Goal: Task Accomplishment & Management: Complete application form

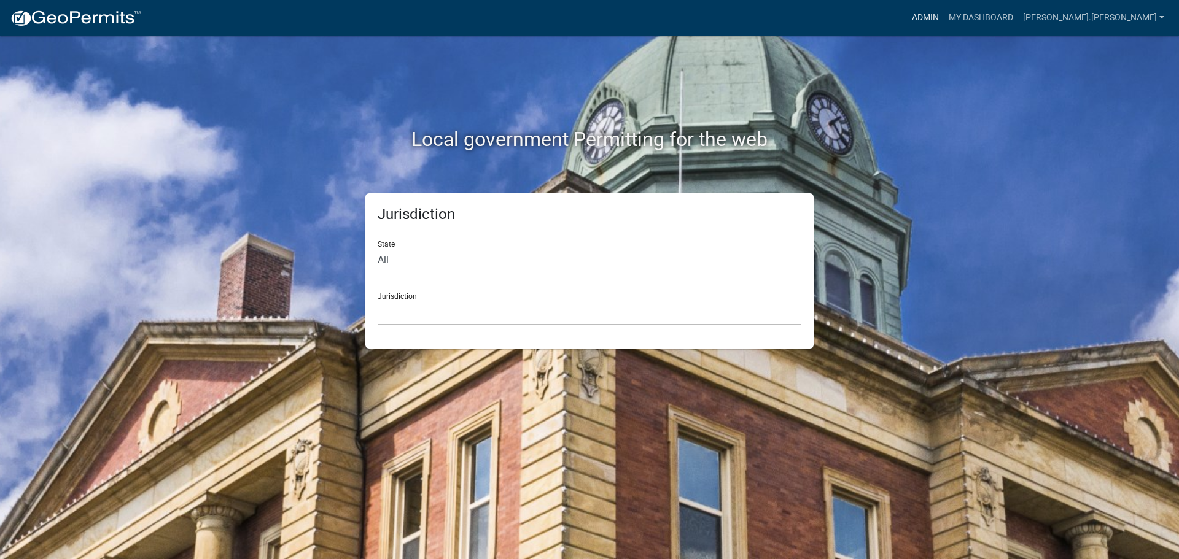
click at [944, 20] on link "Admin" at bounding box center [925, 17] width 37 height 23
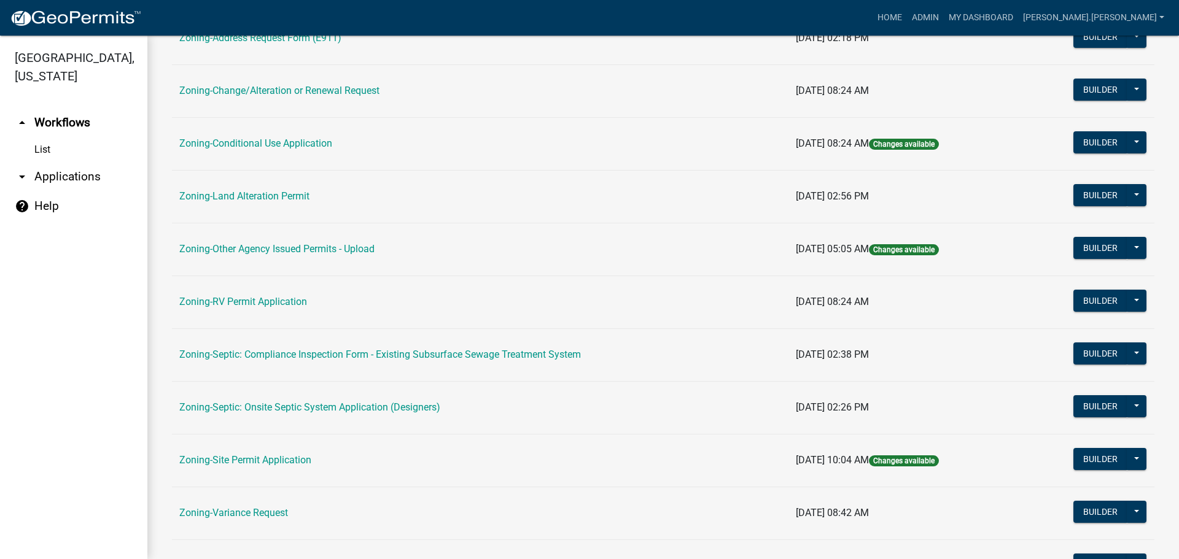
scroll to position [374, 0]
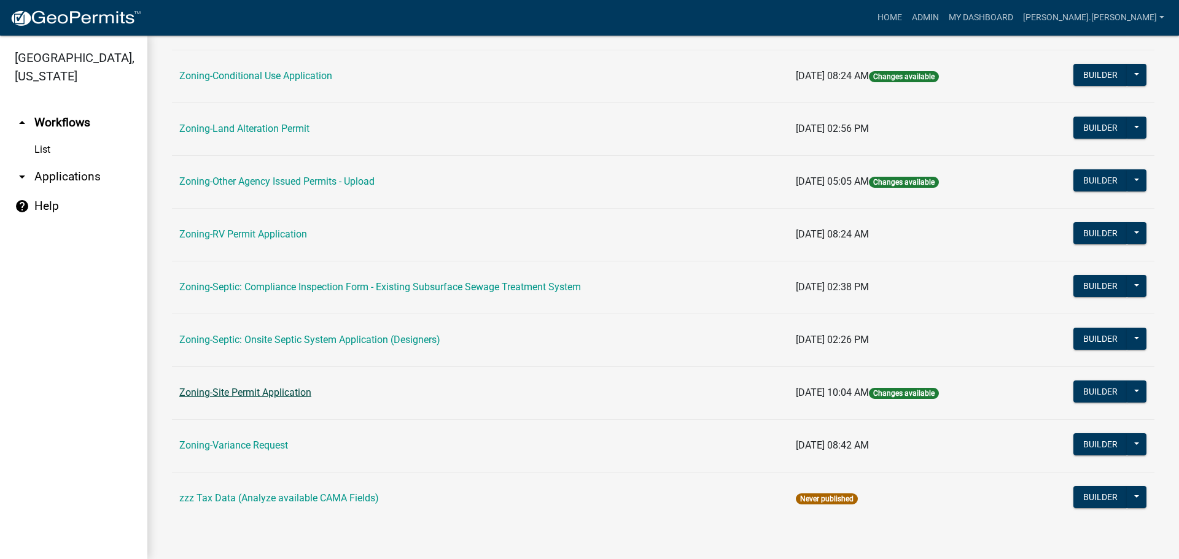
click at [271, 396] on link "Zoning-Site Permit Application" at bounding box center [245, 393] width 132 height 12
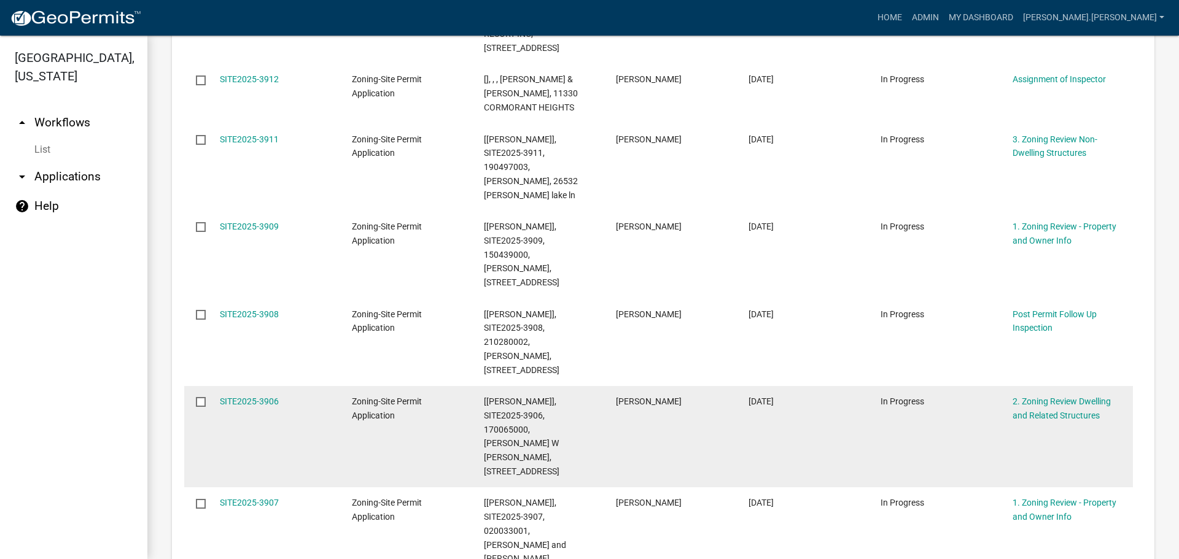
scroll to position [825, 0]
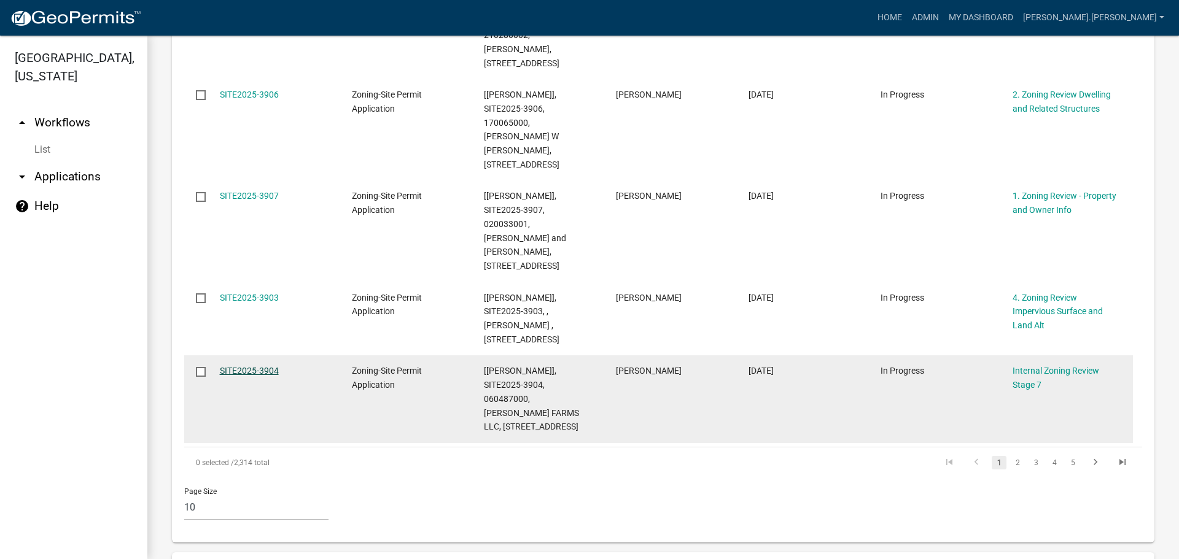
click at [252, 366] on link "SITE2025-3904" at bounding box center [249, 371] width 59 height 10
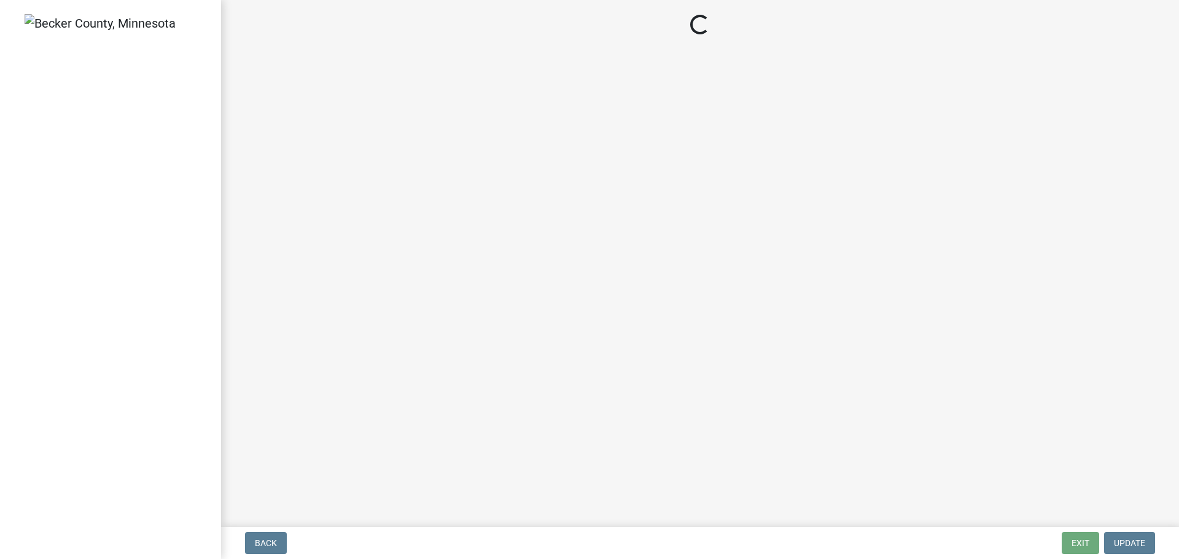
select select "e59fcb53-d9ed-466f-8c3e-33bb35216820"
select select "70fe76f0-d291-438e-ac1a-5869b7b7f697"
select select "bbe3a6c5-1893-4527-8578-ada07a3b8ea5"
select select "c0b6e50c-983d-48c1-a910-e8bd43c13b77"
select select "97c9e5a4-d35f-4903-ad68-b764687ac9e9"
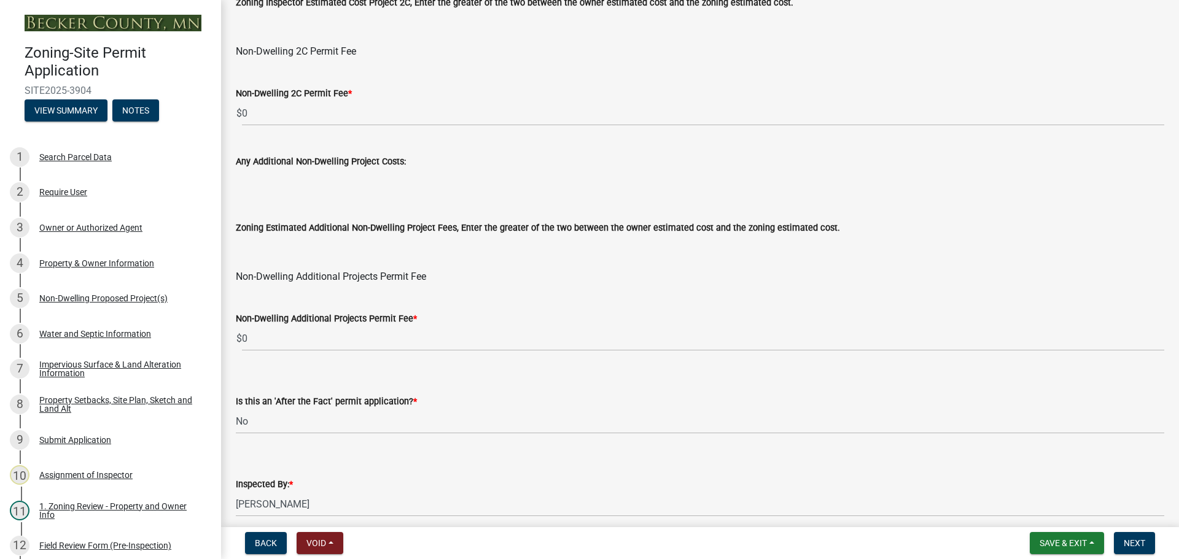
scroll to position [1351, 0]
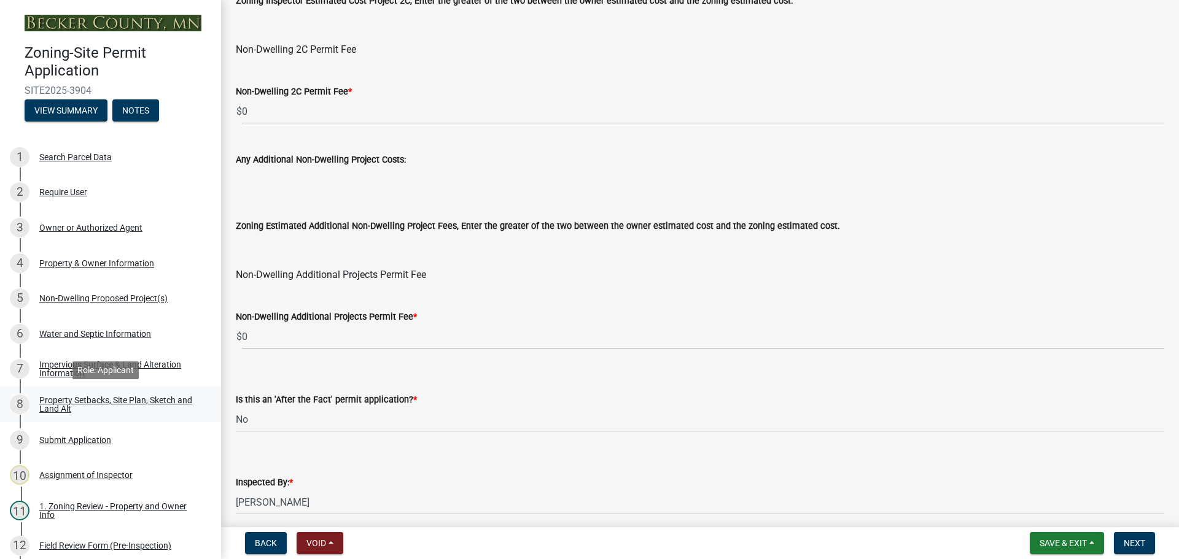
click at [146, 396] on div "Property Setbacks, Site Plan, Sketch and Land Alt" at bounding box center [120, 404] width 162 height 17
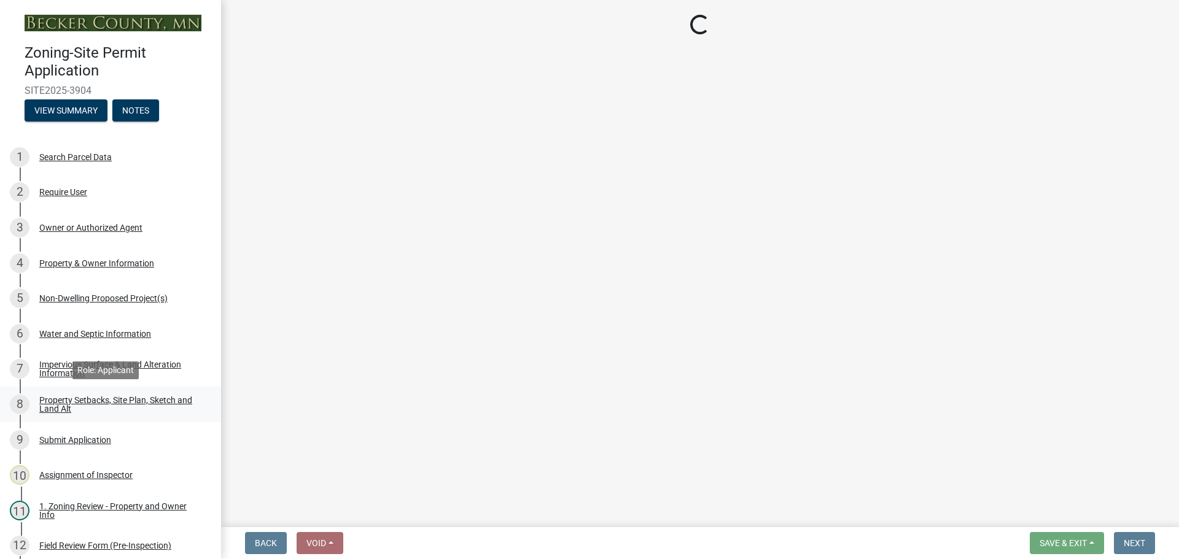
scroll to position [0, 0]
select select "d89fbfa0-1150-4954-b91c-9d482c9530a3"
select select "fd58f24c-a096-4195-863e-b494ea1fd324"
select select "12f785fb-c378-4b18-841c-21c73dc99083"
select select "12da6293-5841-4f5c-bd92-3658833964cd"
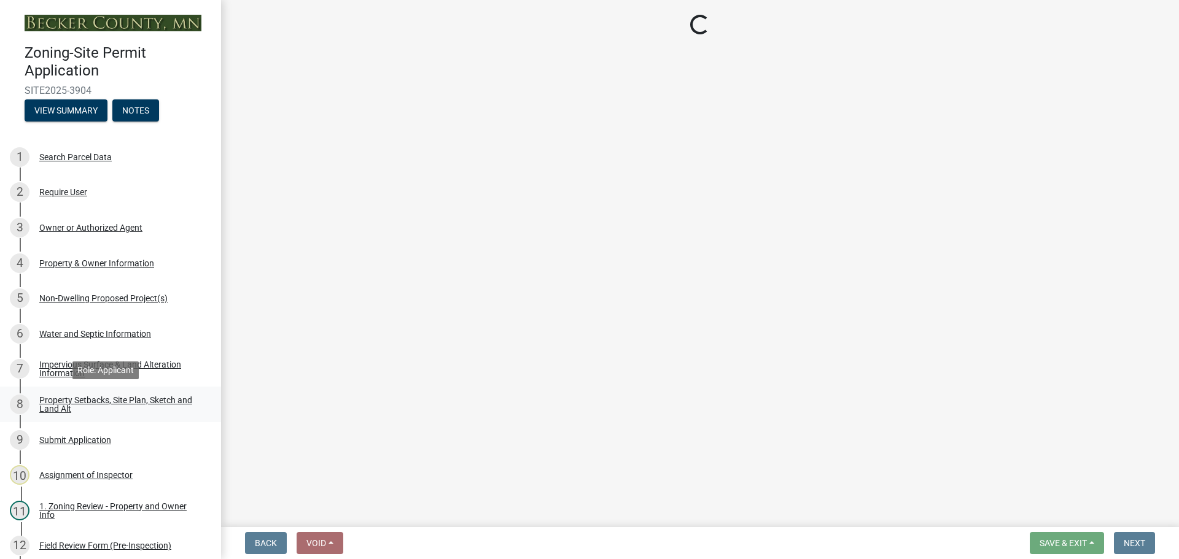
select select "27b2a8b4-abf6-463e-8c0c-7c5d2b4fe26f"
select select "28f6c7b2-2b88-4425-ae15-f67110f778a7"
select select "d61e3758-d187-40af-a435-5e09c3f3d509"
select select "c8b8ea71-7088-4e87-a493-7bc88cc2835b"
select select "1418c7e3-4054-4b00-84b5-d09b9560f30a"
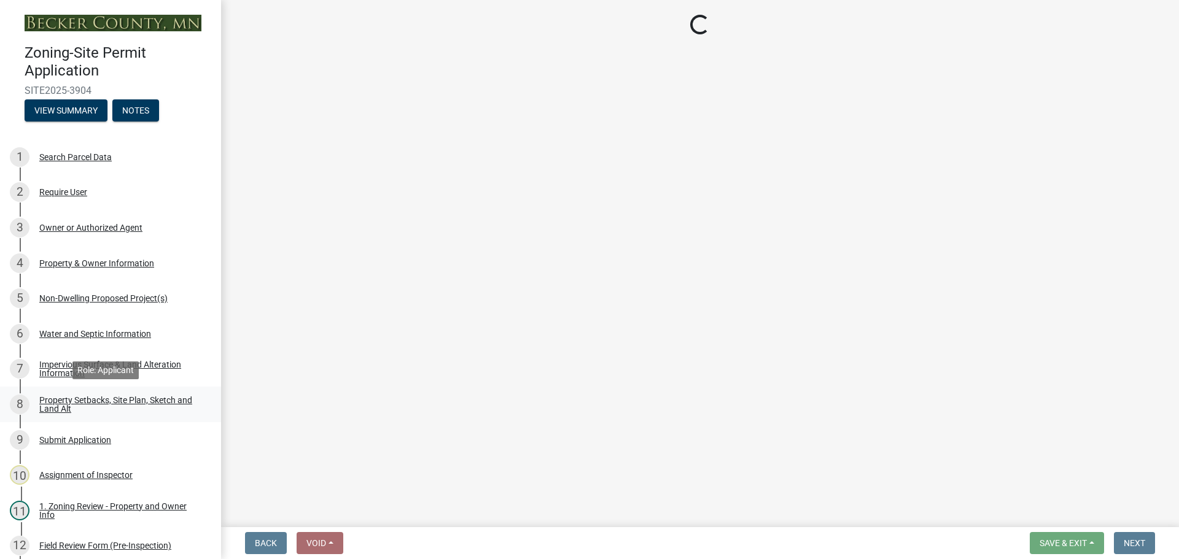
select select "4421853d-5e11-4b64-95ec-6c47066881cc"
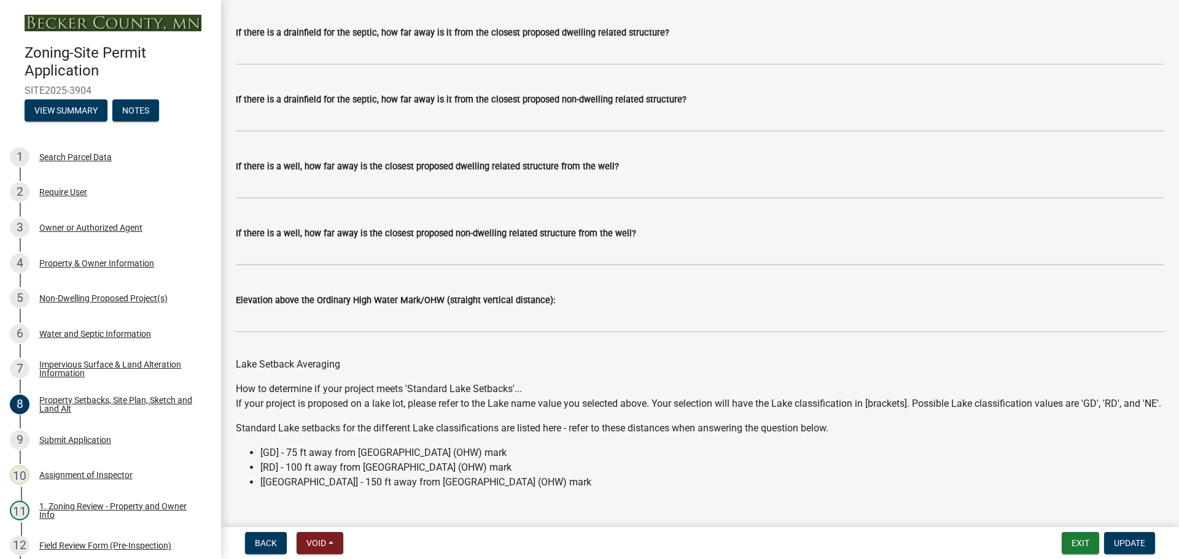
scroll to position [3489, 0]
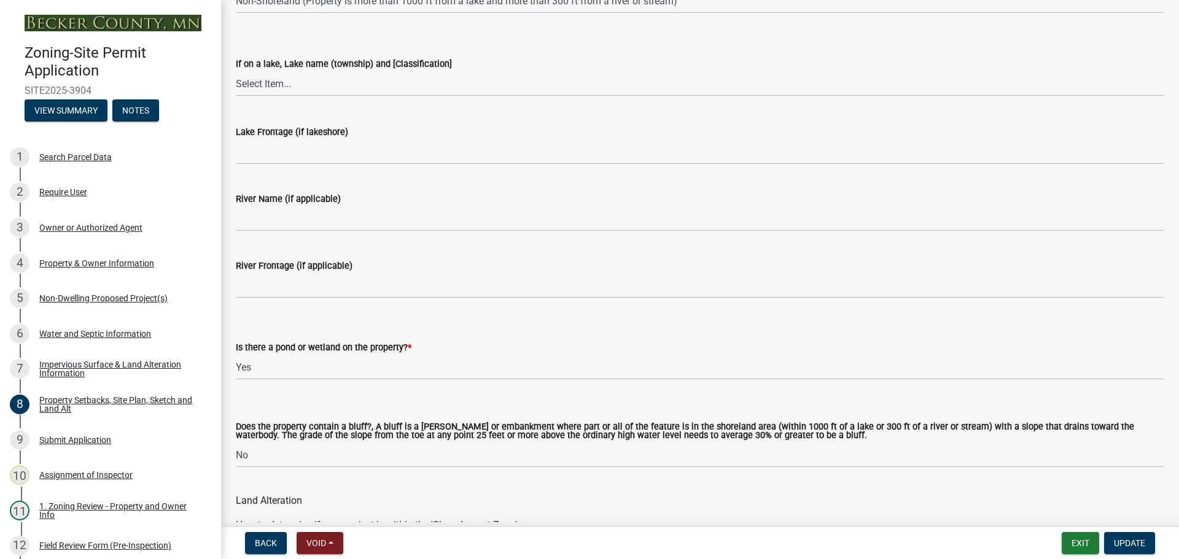
drag, startPoint x: 843, startPoint y: 289, endPoint x: 782, endPoint y: 146, distance: 154.9
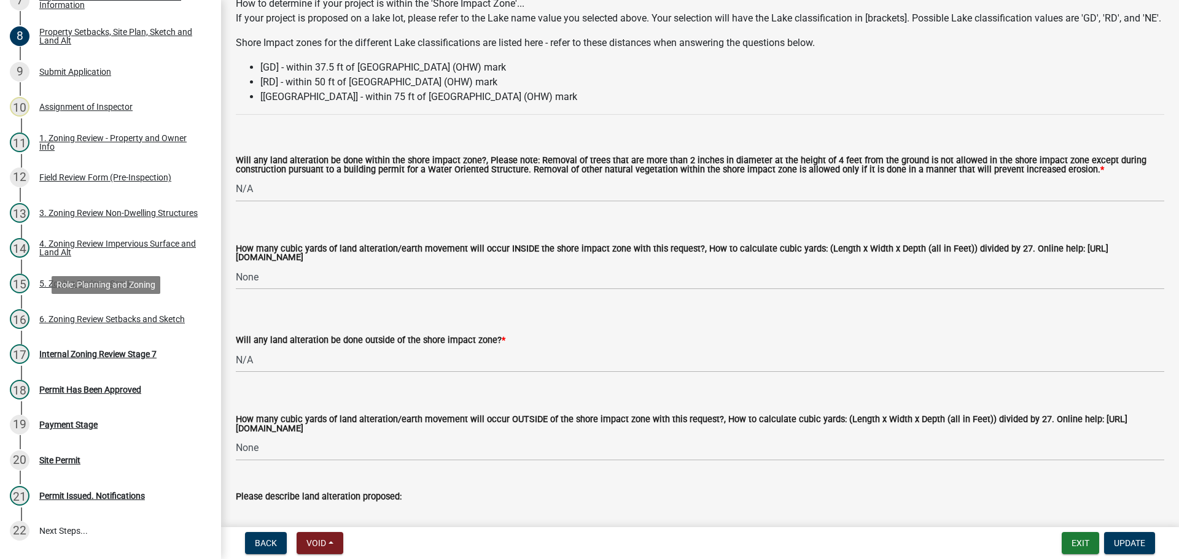
scroll to position [472, 0]
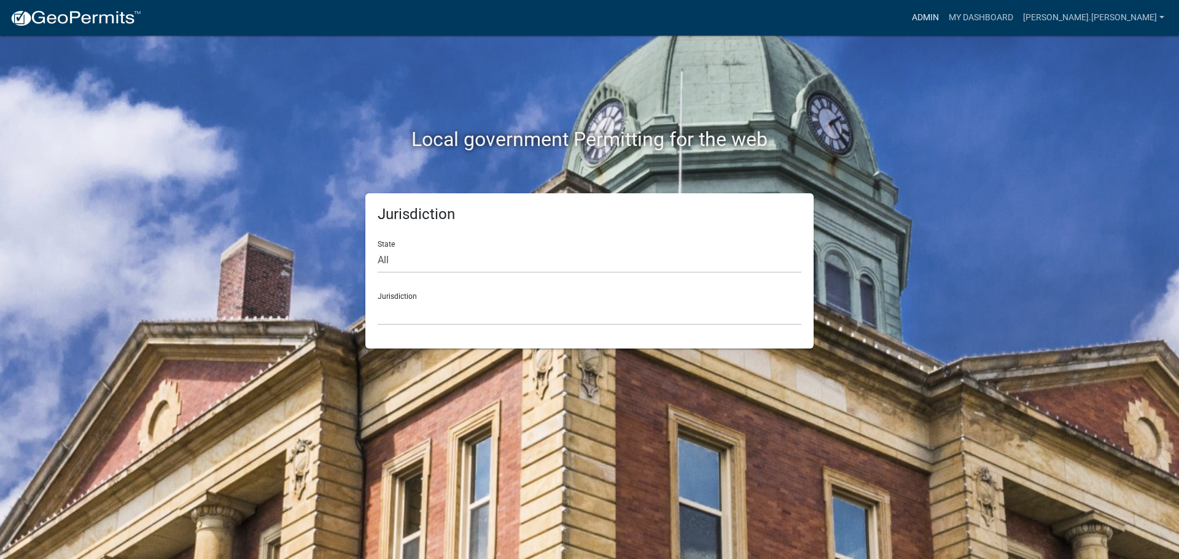
click at [944, 26] on link "Admin" at bounding box center [925, 17] width 37 height 23
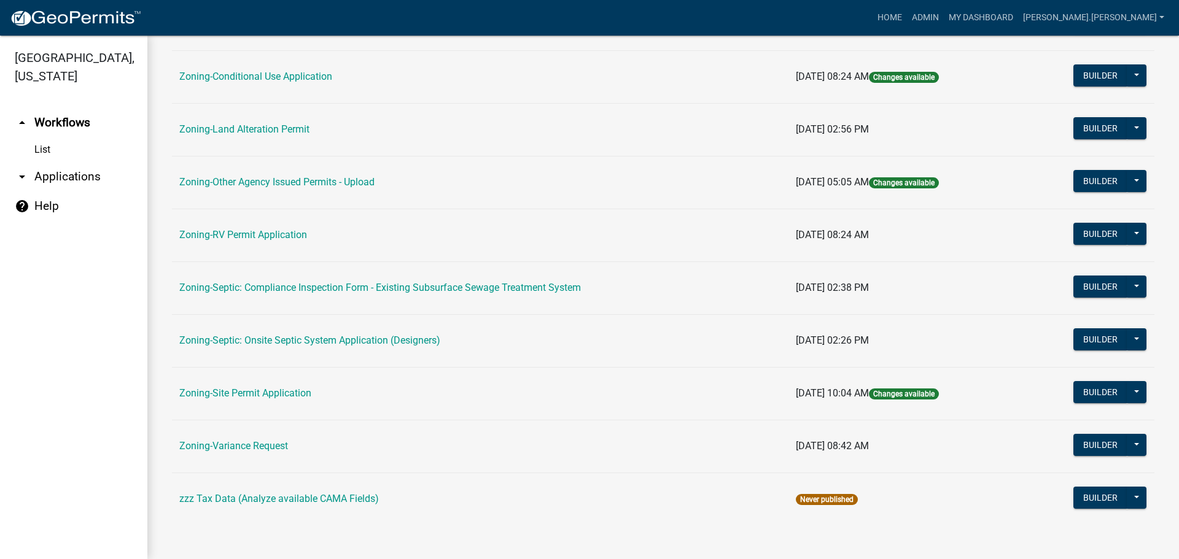
scroll to position [374, 0]
drag, startPoint x: 257, startPoint y: 395, endPoint x: 257, endPoint y: 404, distance: 8.6
click at [257, 396] on link "Zoning-Site Permit Application" at bounding box center [245, 393] width 132 height 12
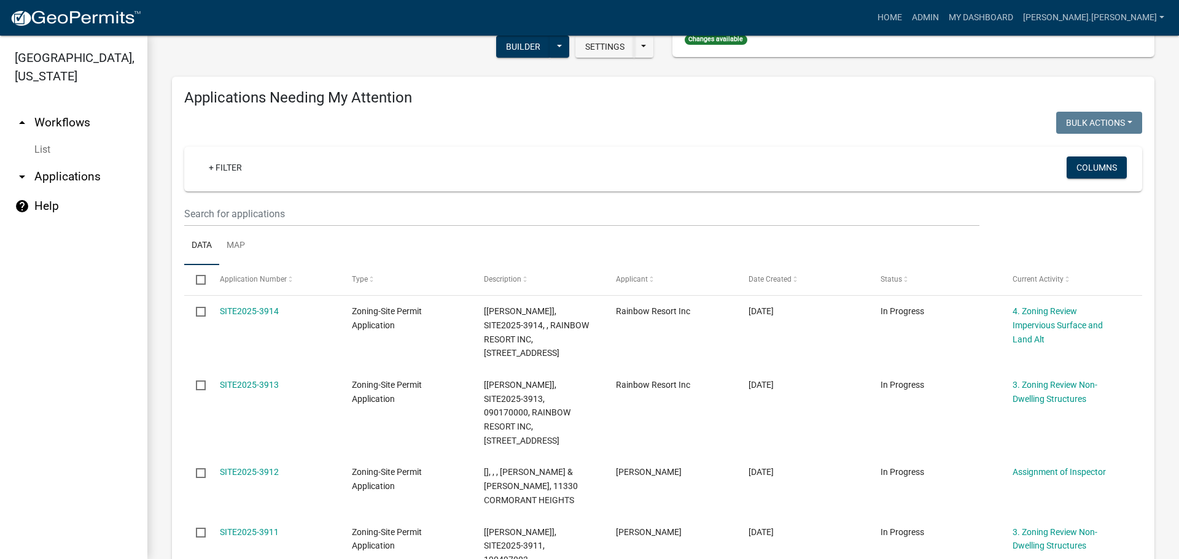
scroll to position [123, 0]
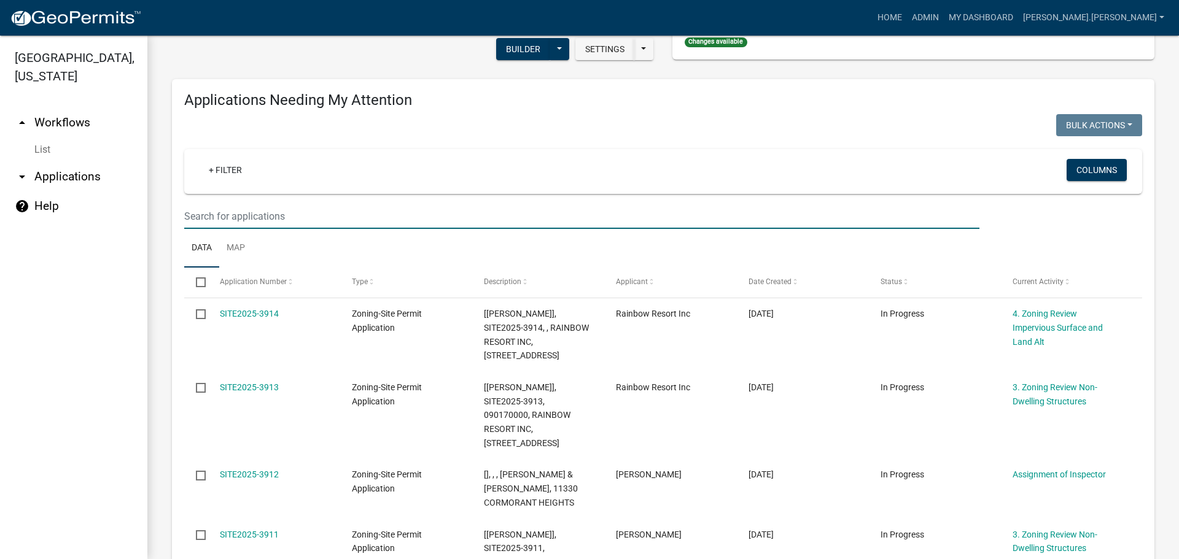
click at [395, 215] on input "text" at bounding box center [581, 216] width 795 height 25
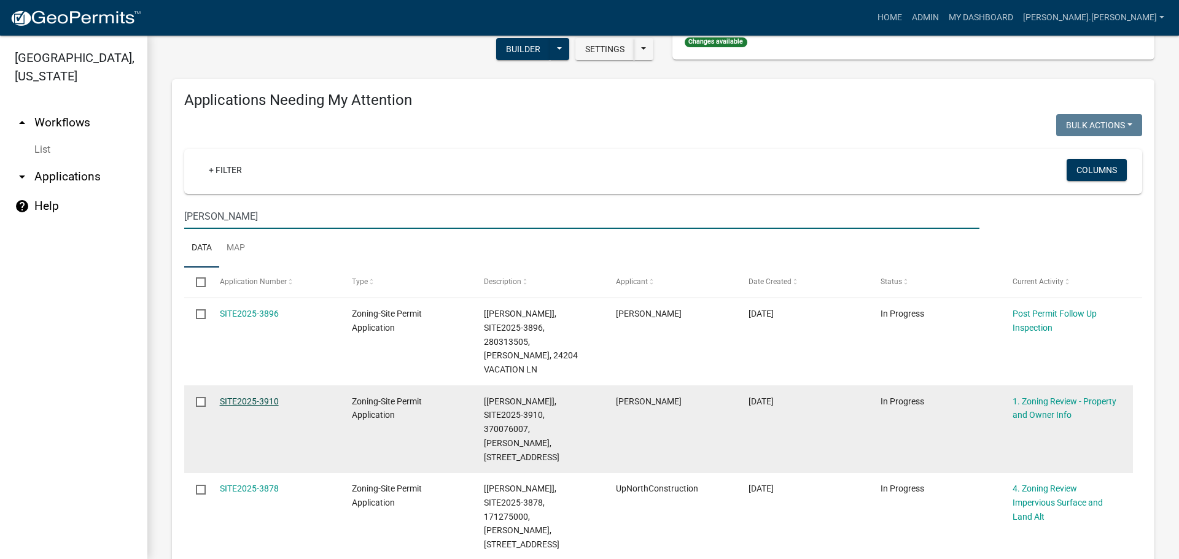
type input "[PERSON_NAME]"
click at [269, 397] on link "SITE2025-3910" at bounding box center [249, 402] width 59 height 10
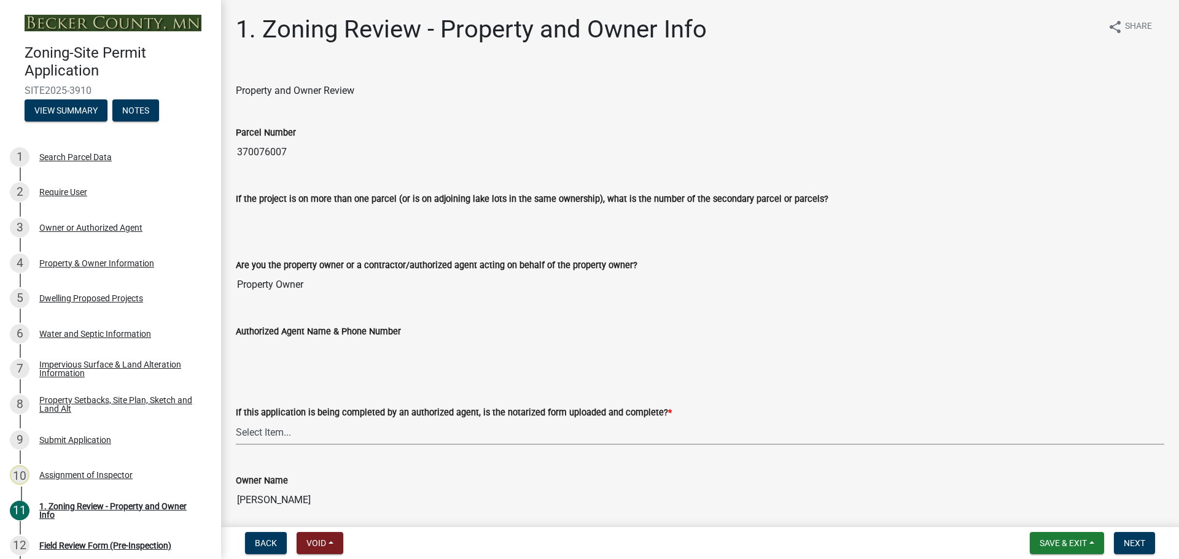
click at [383, 430] on select "Select Item... Yes No N/A" at bounding box center [700, 432] width 928 height 25
click at [236, 420] on select "Select Item... Yes No N/A" at bounding box center [700, 432] width 928 height 25
select select "b279cdb4-a9c7-4e65-a8bd-797316f5be14"
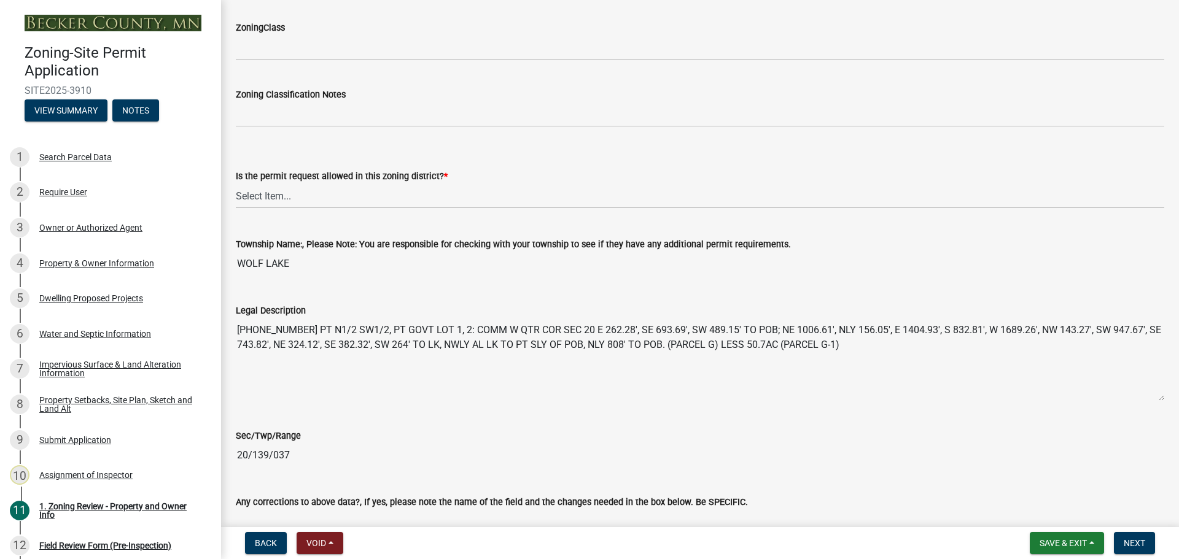
scroll to position [737, 0]
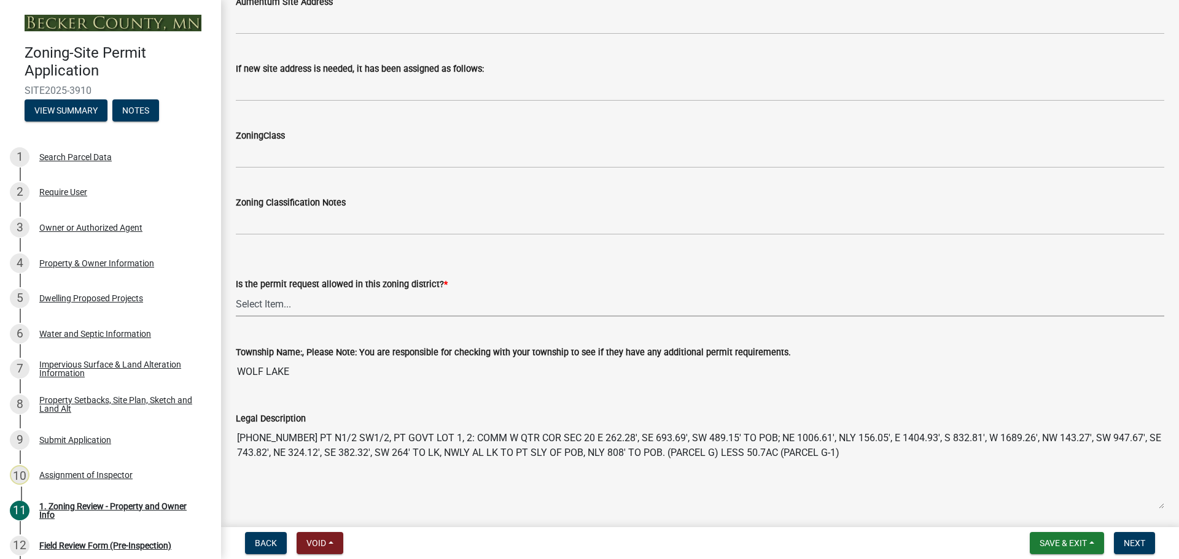
click at [373, 306] on select "Select Item... Yes No" at bounding box center [700, 304] width 928 height 25
click at [236, 292] on select "Select Item... Yes No" at bounding box center [700, 304] width 928 height 25
select select "b4f32c46-6248-4748-b47c-fa4933858724"
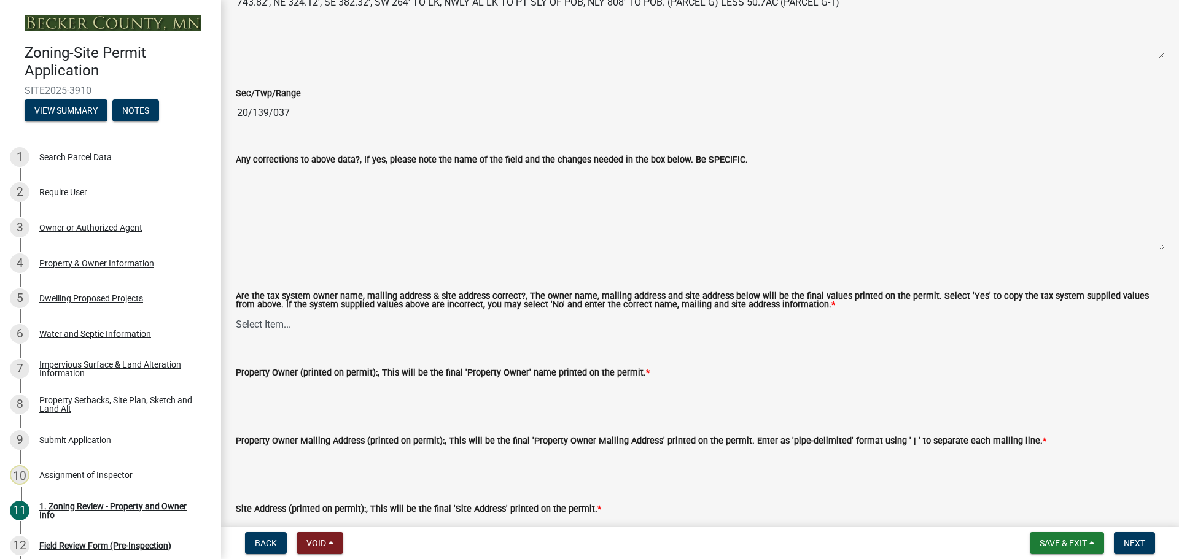
scroll to position [1351, 0]
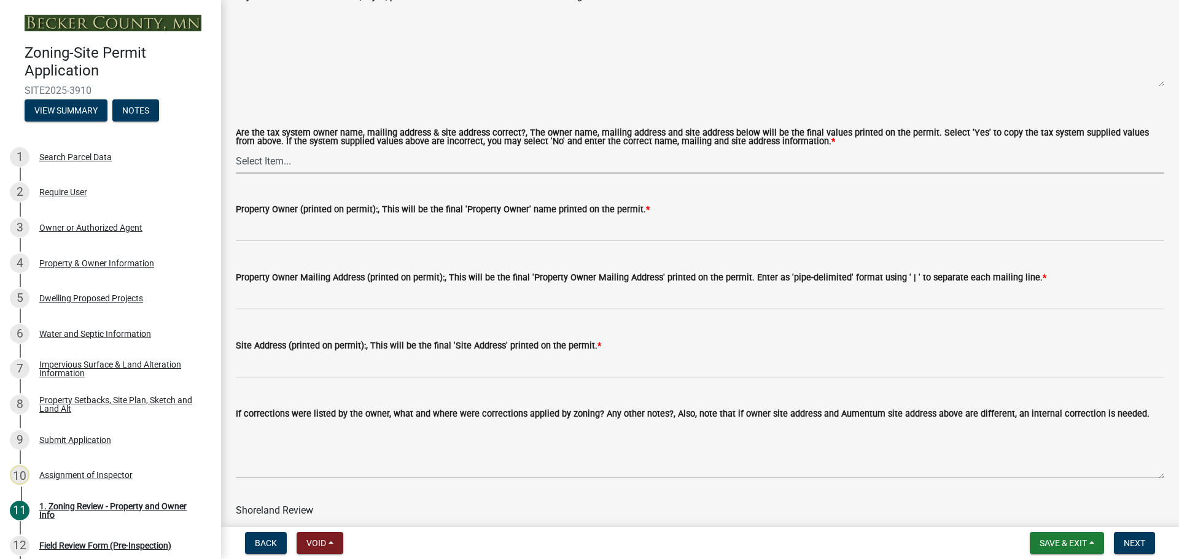
click at [359, 163] on select "Select Item... Yes No" at bounding box center [700, 161] width 928 height 25
click at [236, 149] on select "Select Item... Yes No" at bounding box center [700, 161] width 928 height 25
select select "ab6c2257-4786-48e5-86d0-1194833f57c8"
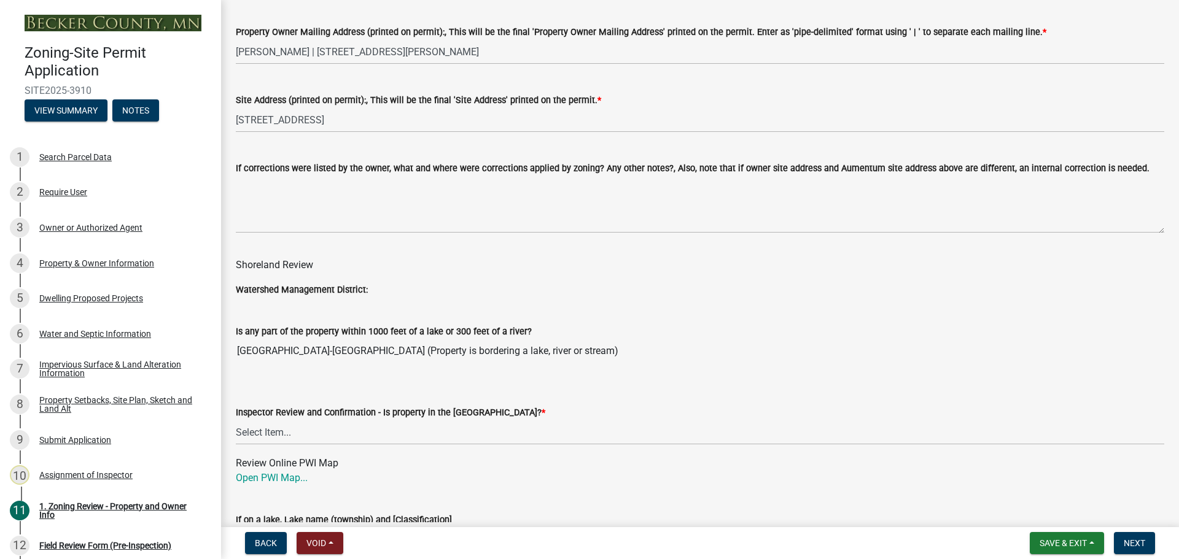
scroll to position [1781, 0]
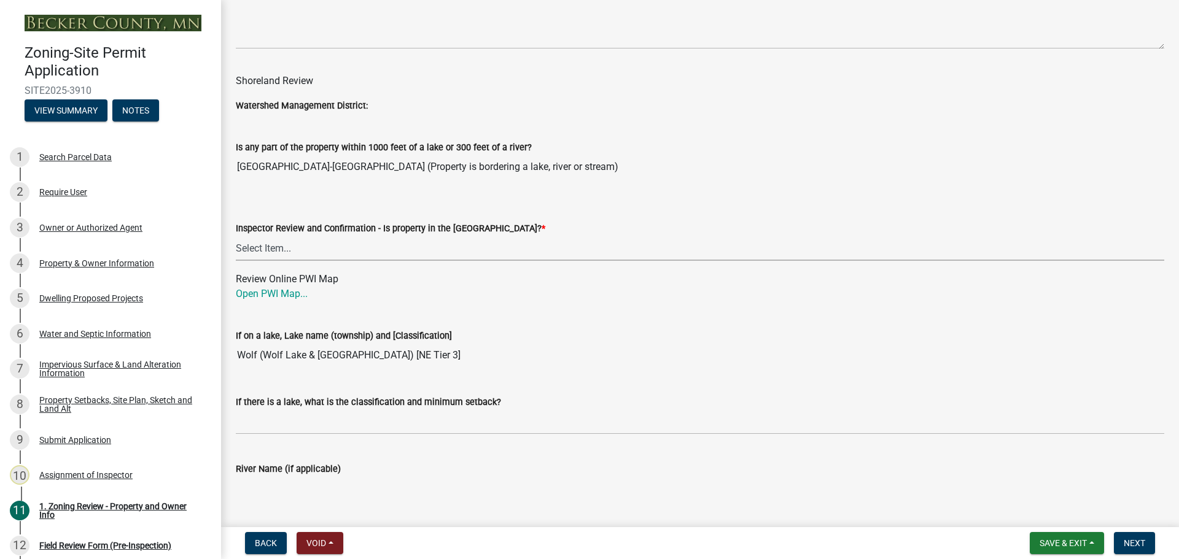
click at [288, 241] on select "Select Item... Within [GEOGRAPHIC_DATA] (SD) Not in [GEOGRAPHIC_DATA] (NOTSL)" at bounding box center [700, 248] width 928 height 25
click at [236, 236] on select "Select Item... Within [GEOGRAPHIC_DATA] (SD) Not in [GEOGRAPHIC_DATA] (NOTSL)" at bounding box center [700, 248] width 928 height 25
select select "de99b201-fb85-4000-88f5-6f49f4ff2101"
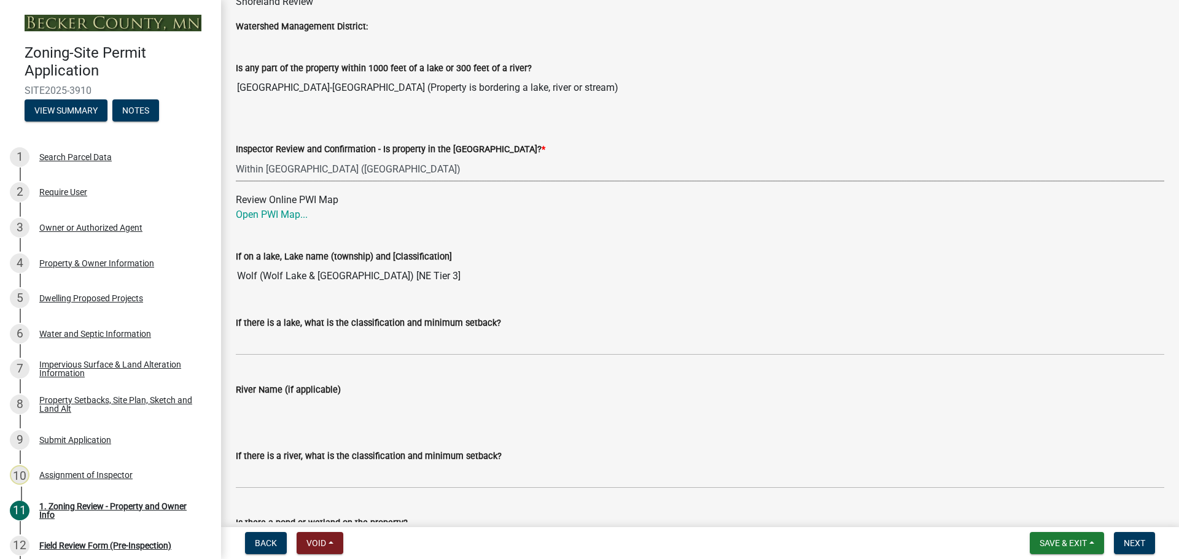
scroll to position [1965, 0]
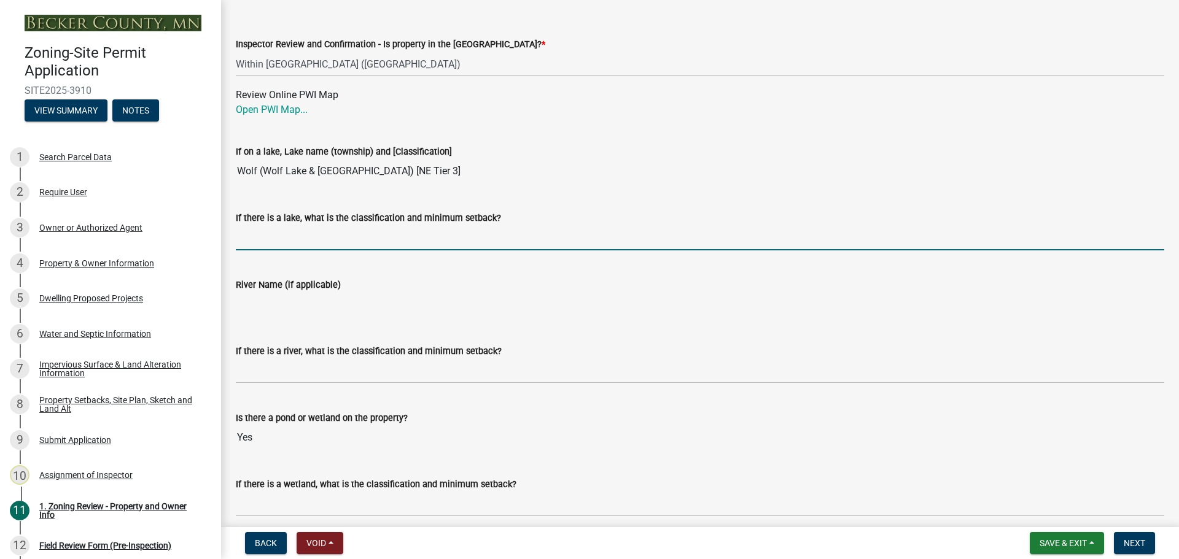
click at [302, 245] on input "If there is a lake, what is the classification and minimum setback?" at bounding box center [700, 237] width 928 height 25
type input "NE150"
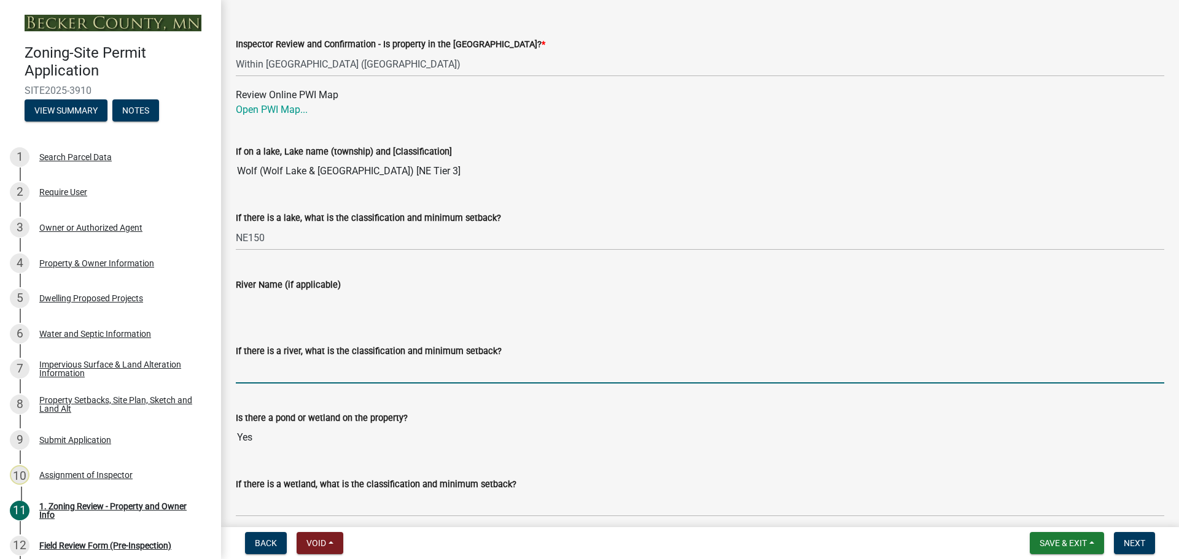
click at [310, 378] on input "If there is a river, what is the classification and minimum setback?" at bounding box center [700, 371] width 928 height 25
type input "N/A"
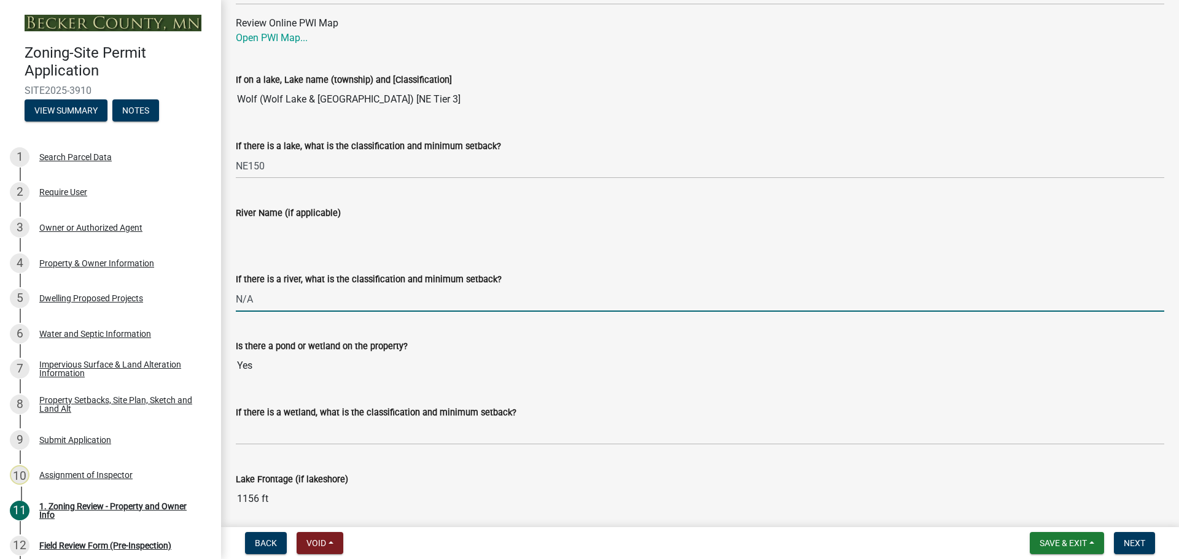
scroll to position [2149, 0]
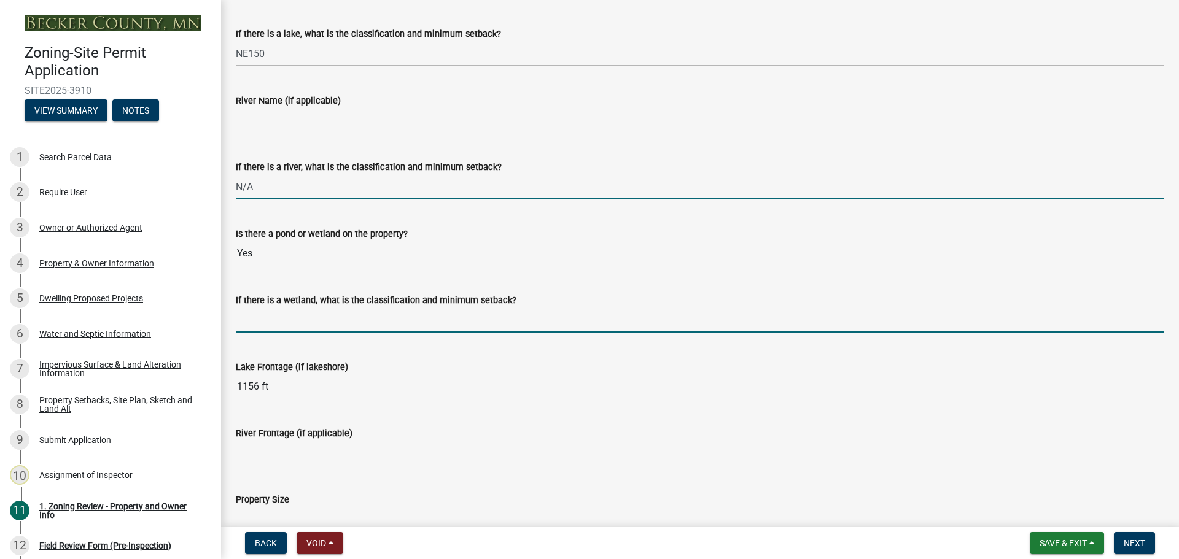
click at [303, 314] on input "If there is a wetland, what is the classification and minimum setback?" at bounding box center [700, 320] width 928 height 25
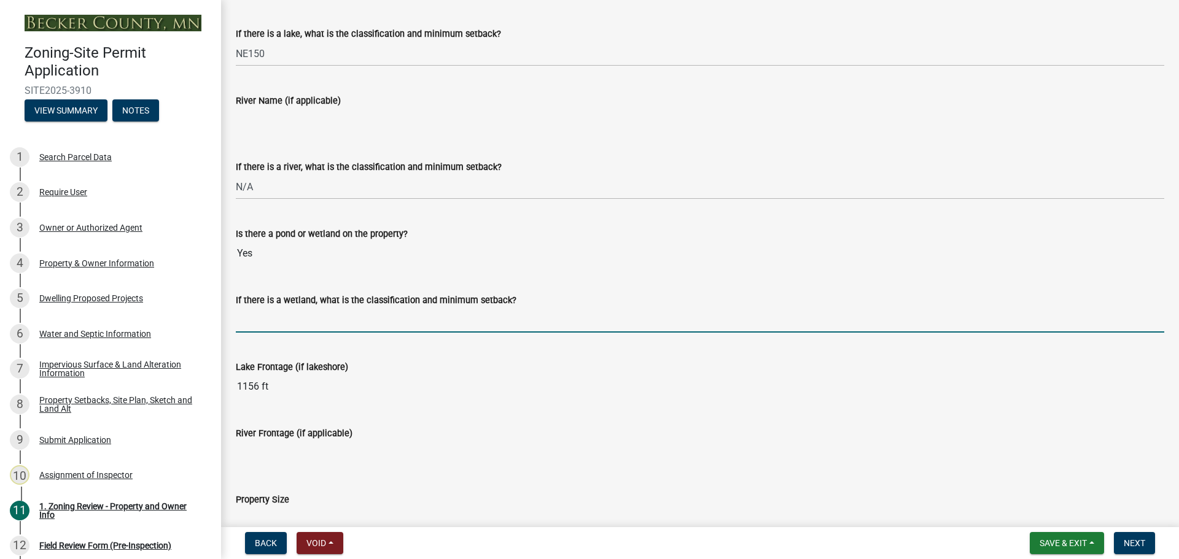
type input "not protected wetland, may build up to but not in the wetland"
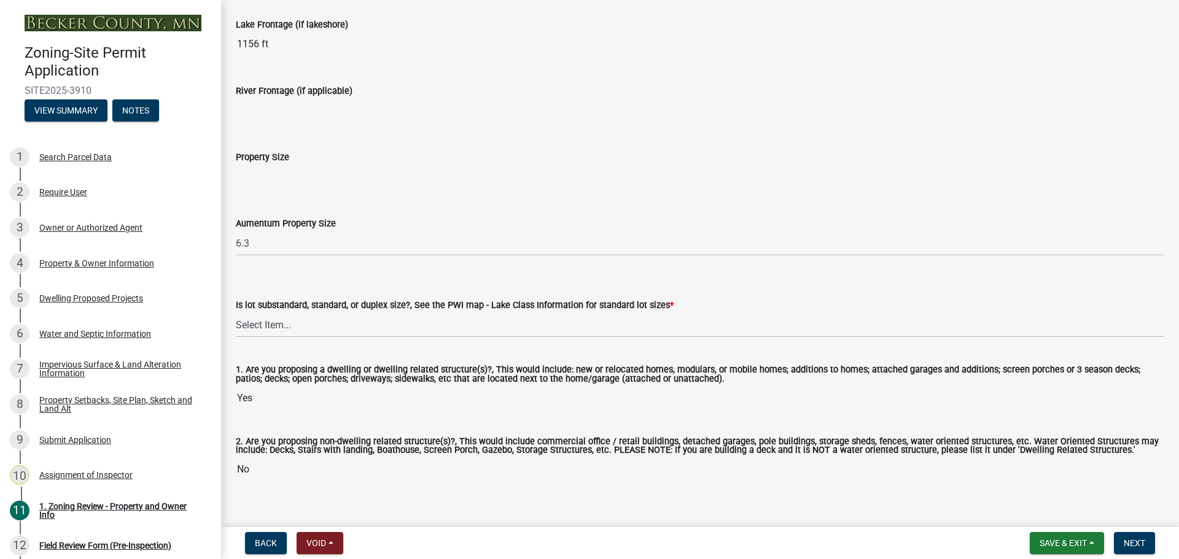
scroll to position [2511, 0]
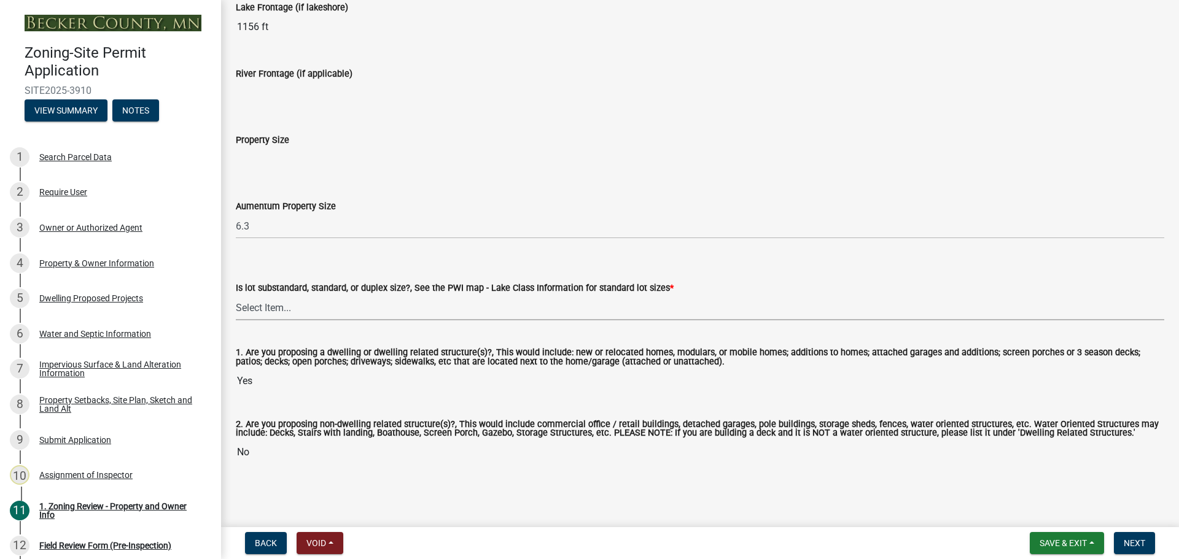
click at [304, 314] on select "Select Item... Non-Riparian and not back lot Substandard Non-Riparian Backlot S…" at bounding box center [700, 307] width 928 height 25
click at [236, 295] on select "Select Item... Non-Riparian and not back lot Substandard Non-Riparian Backlot S…" at bounding box center [700, 307] width 928 height 25
select select "bebe3d63-d6b7-40ee-9a8d-3c7f124c1a67"
click at [1122, 547] on button "Next" at bounding box center [1134, 543] width 41 height 22
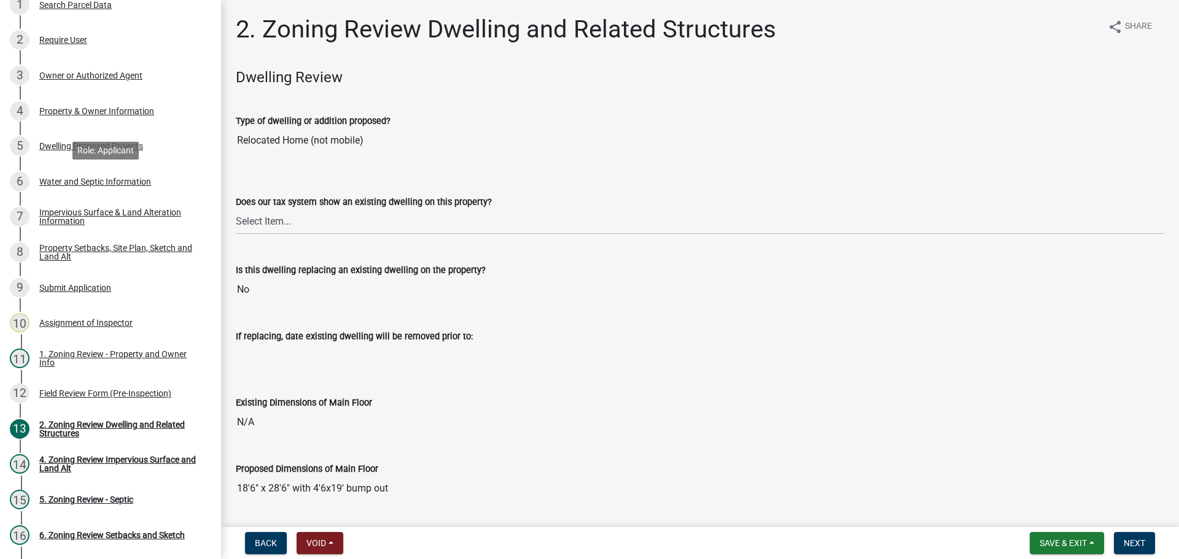
scroll to position [184, 0]
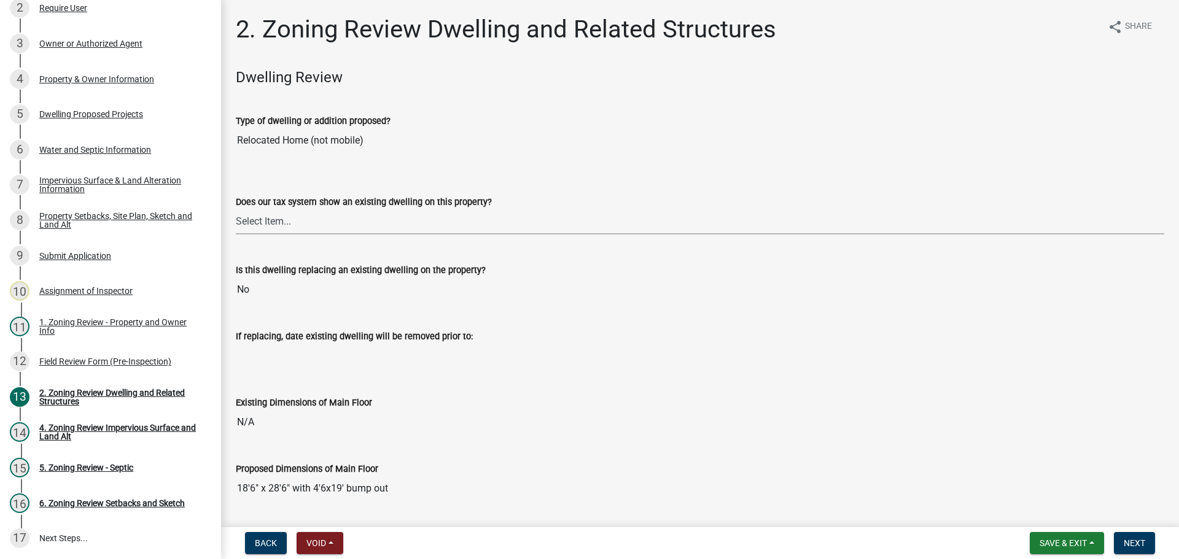
click at [267, 214] on select "Select Item... Yes No" at bounding box center [700, 221] width 928 height 25
click at [236, 209] on select "Select Item... Yes No" at bounding box center [700, 221] width 928 height 25
select select "95f121c6-c194-4f7a-b278-ad77396394df"
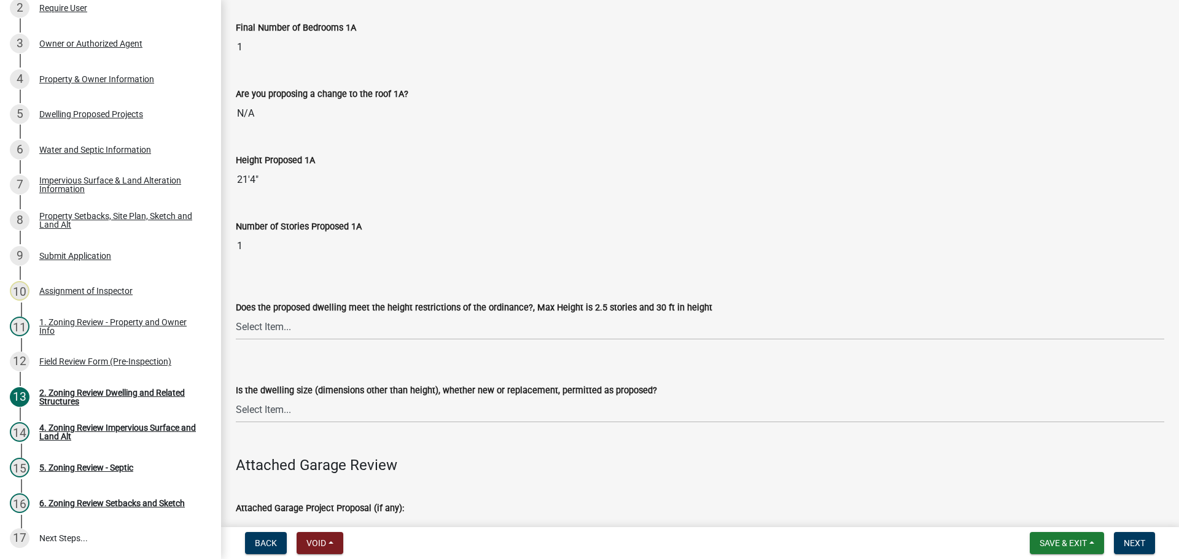
scroll to position [983, 0]
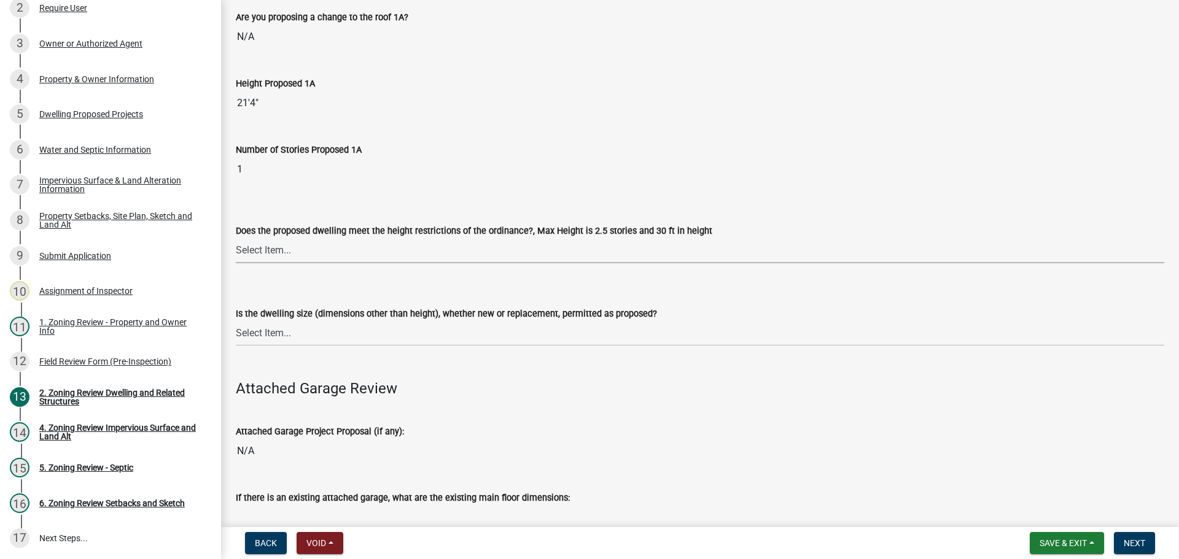
click at [343, 246] on select "Select Item... Yes No" at bounding box center [700, 250] width 928 height 25
click at [236, 238] on select "Select Item... Yes No" at bounding box center [700, 250] width 928 height 25
select select "f770ba3e-fc06-4da5-a68e-7171814f27a6"
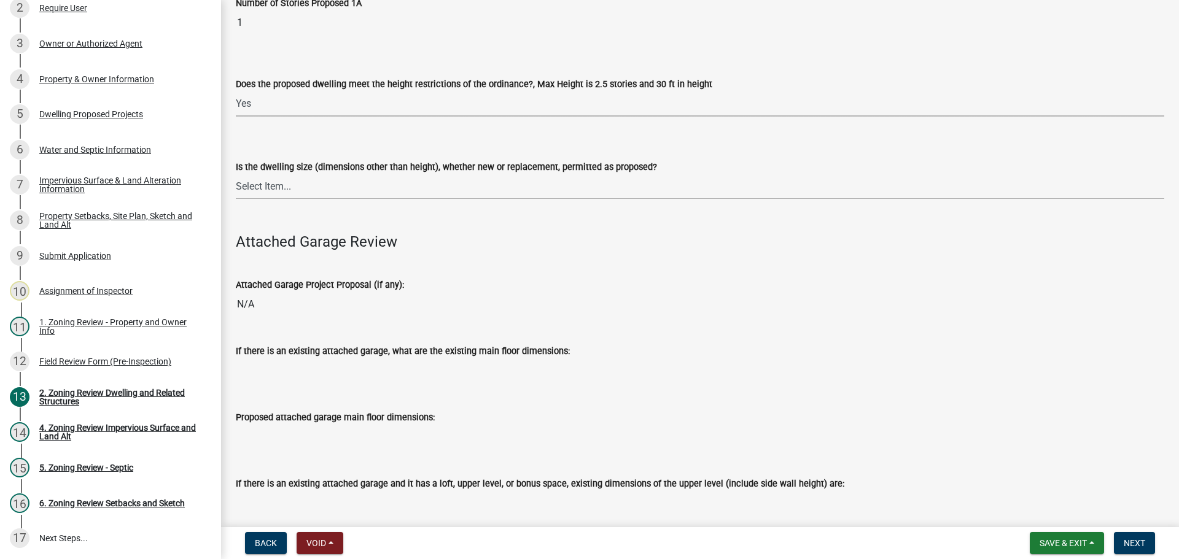
scroll to position [1167, 0]
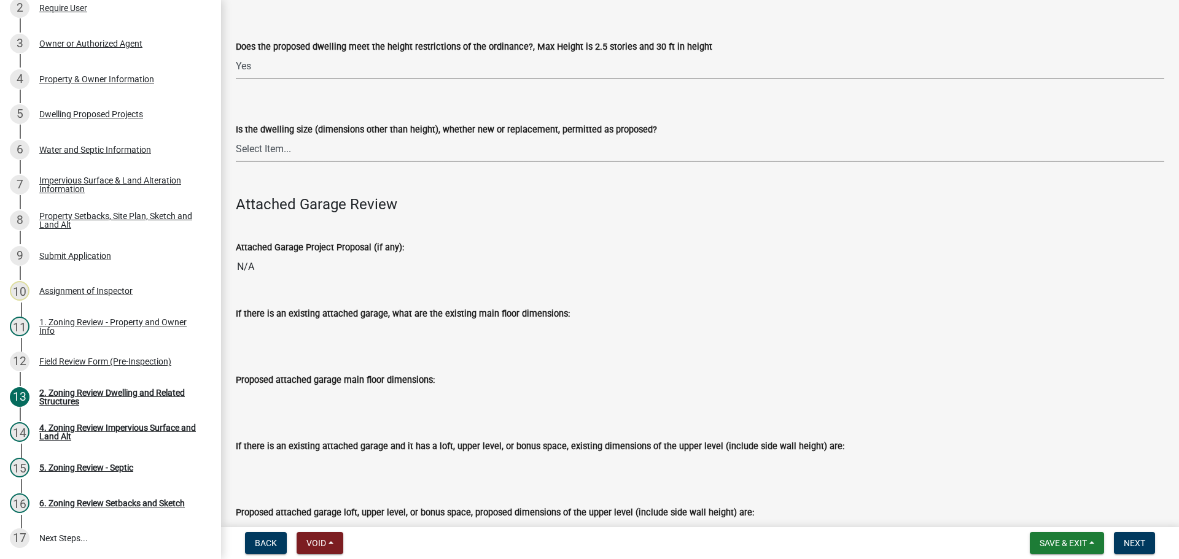
click at [297, 147] on select "Select Item... Yes No" at bounding box center [700, 149] width 928 height 25
click at [236, 137] on select "Select Item... Yes No" at bounding box center [700, 149] width 928 height 25
select select "1acfd7d2-3168-4a52-b10f-2ad4e9b369d9"
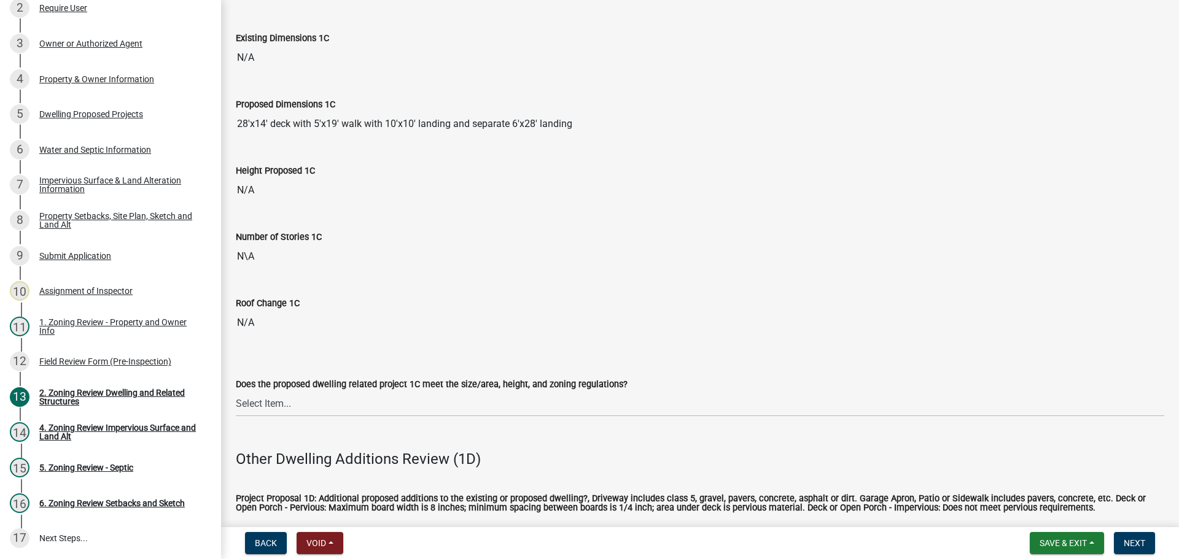
scroll to position [2149, 0]
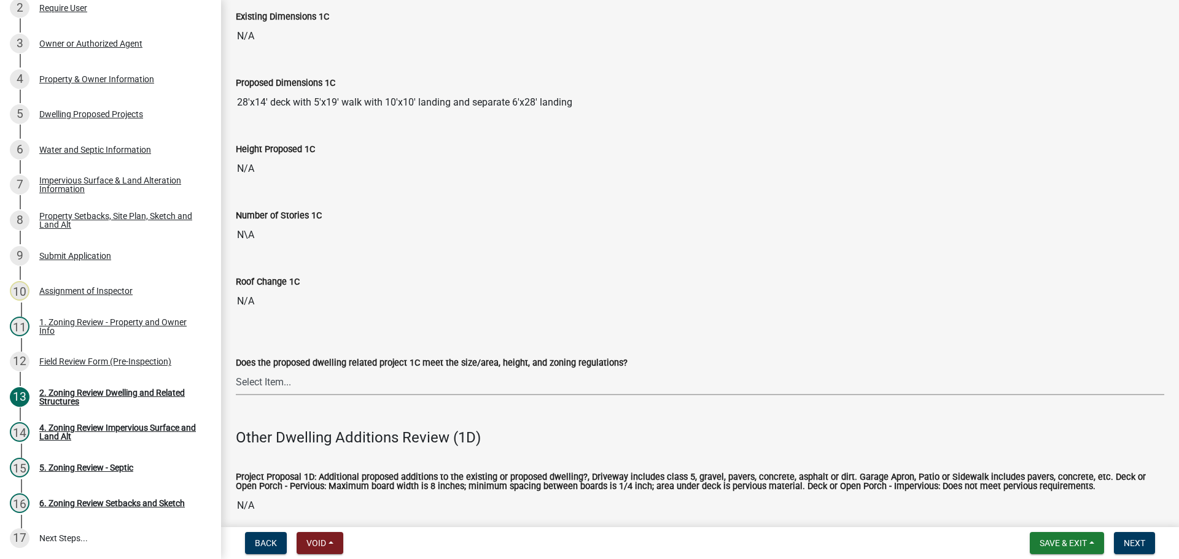
click at [274, 376] on select "Select Item... No Yes" at bounding box center [700, 382] width 928 height 25
click at [236, 370] on select "Select Item... No Yes" at bounding box center [700, 382] width 928 height 25
select select "996e12f1-8349-4f33-ac9c-e9513ed3c9a2"
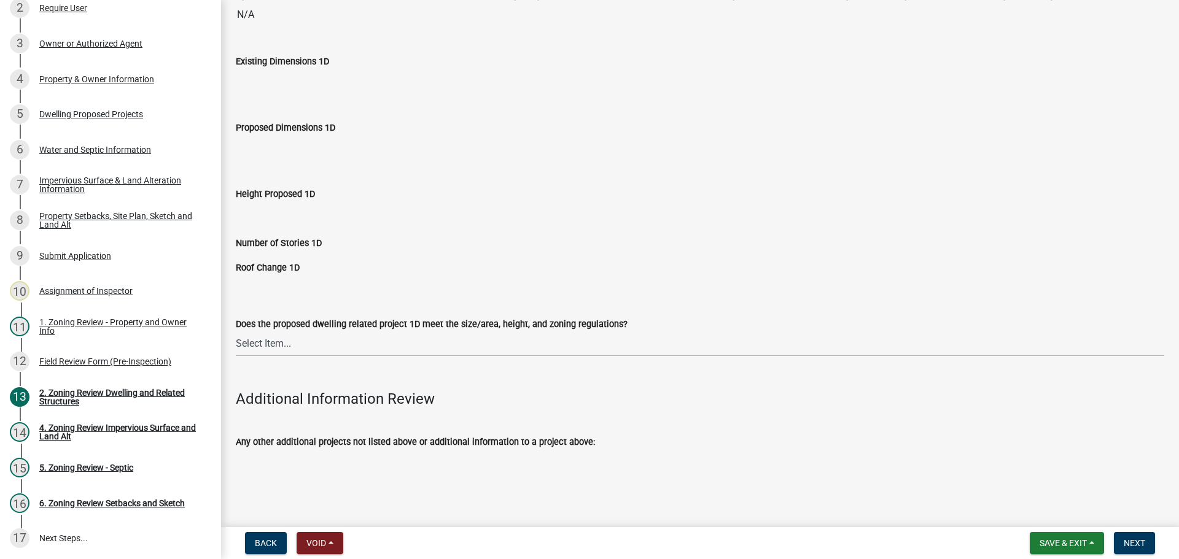
scroll to position [2825, 0]
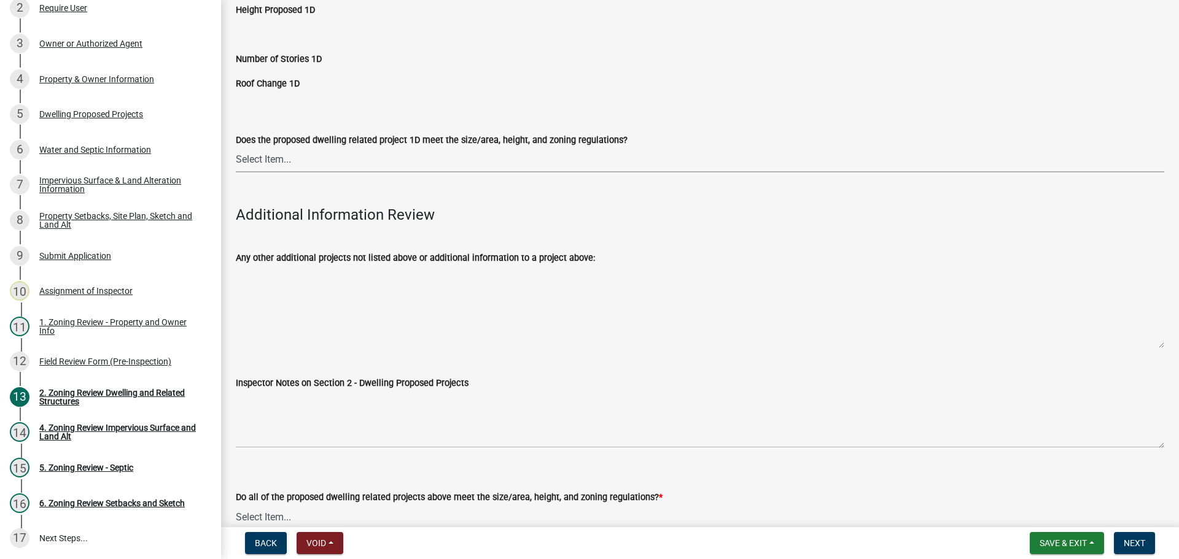
click at [286, 157] on select "Select Item... No Yes" at bounding box center [700, 159] width 928 height 25
click at [236, 147] on select "Select Item... No Yes" at bounding box center [700, 159] width 928 height 25
select select "55d9d85f-5195-424b-b51a-dfff5afe7639"
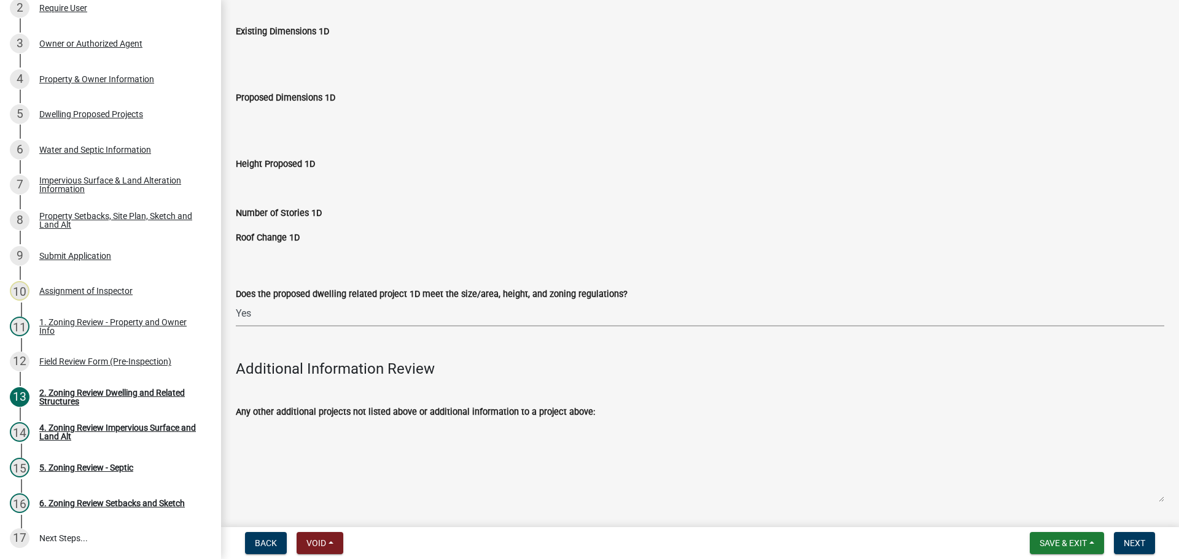
scroll to position [2518, 0]
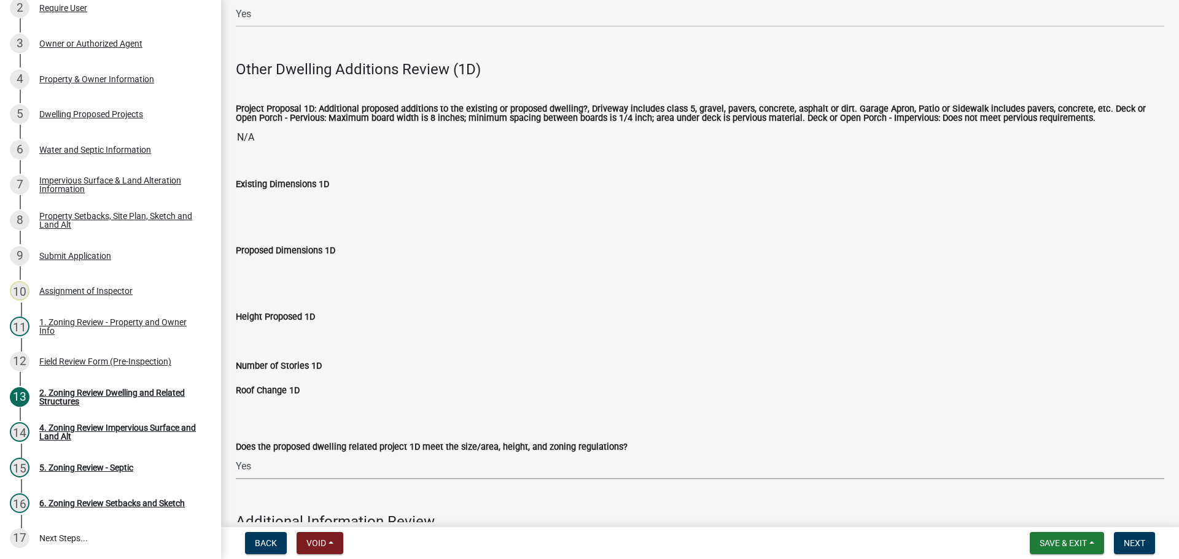
click at [271, 467] on select "Select Item... No Yes" at bounding box center [700, 466] width 928 height 25
click at [271, 463] on select "Select Item... No Yes" at bounding box center [700, 466] width 928 height 25
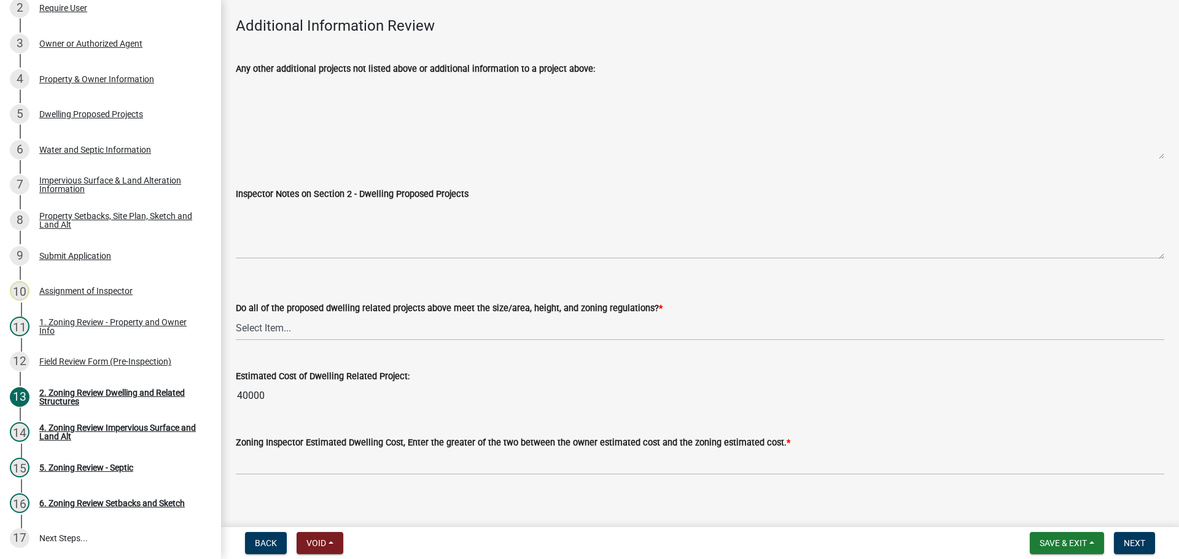
scroll to position [3018, 0]
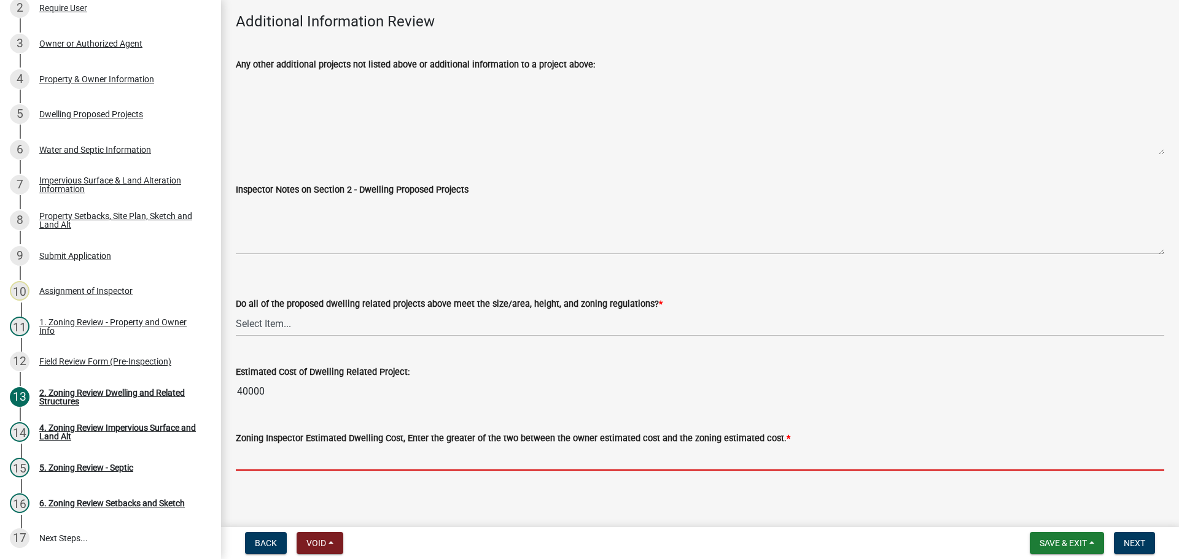
click at [273, 450] on input "text" at bounding box center [700, 458] width 928 height 25
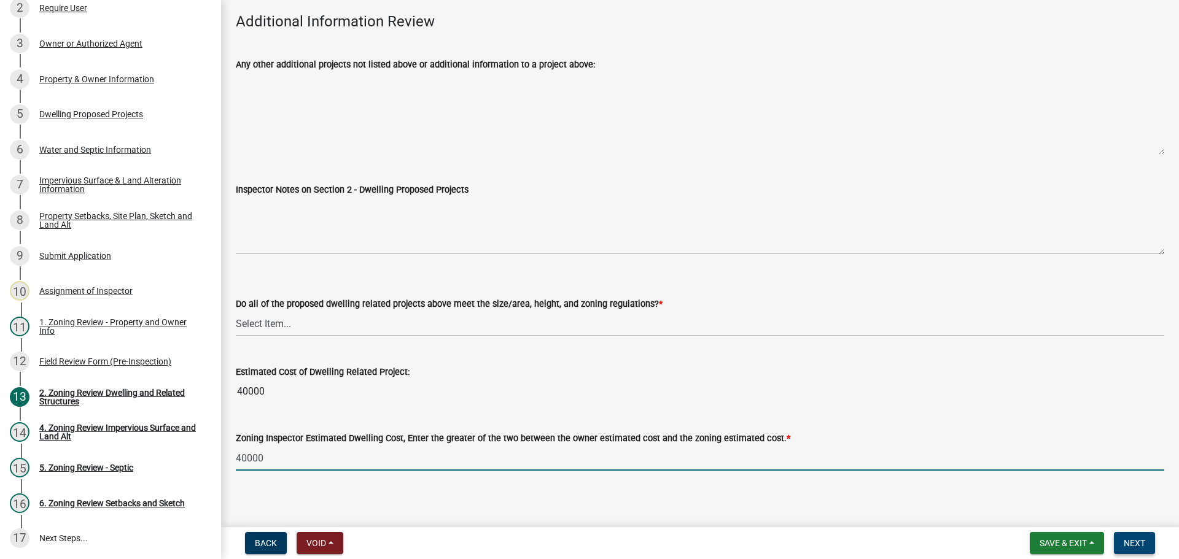
type input "40000"
click at [1144, 539] on span "Next" at bounding box center [1134, 544] width 21 height 10
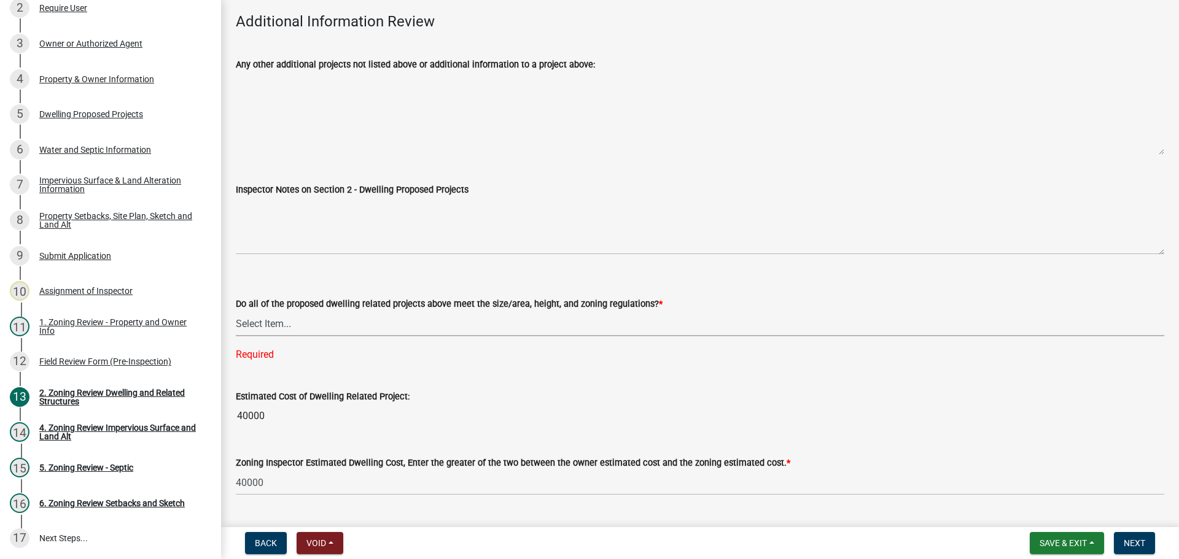
click at [429, 311] on select "Select Item... Yes No" at bounding box center [700, 323] width 928 height 25
click at [236, 311] on select "Select Item... Yes No" at bounding box center [700, 323] width 928 height 25
select select "583413f8-e9f7-4a70-8fe6-066f5b429c7e"
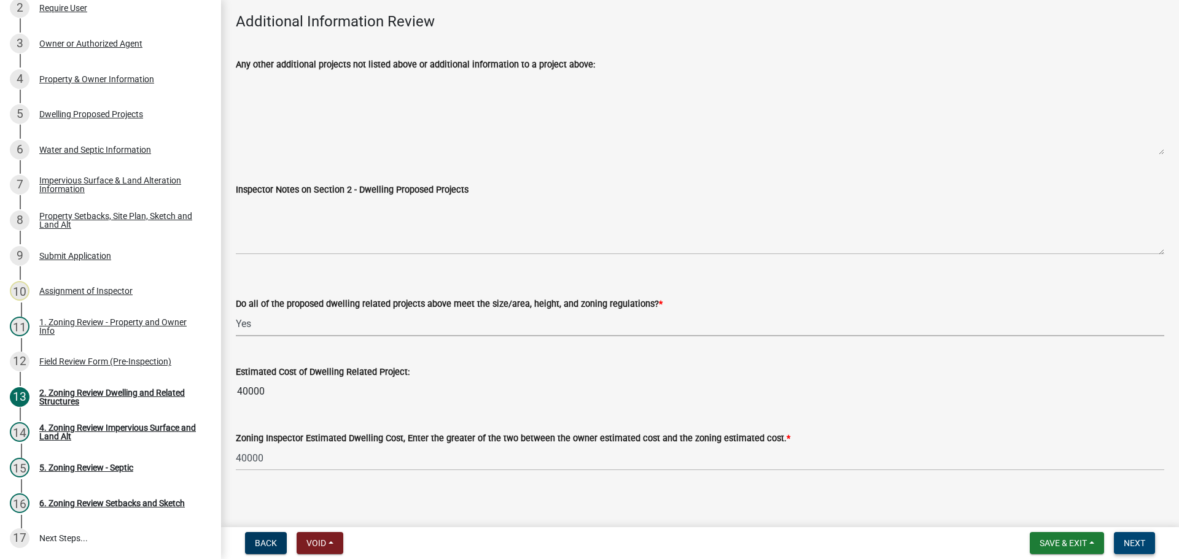
click at [1138, 542] on span "Next" at bounding box center [1134, 544] width 21 height 10
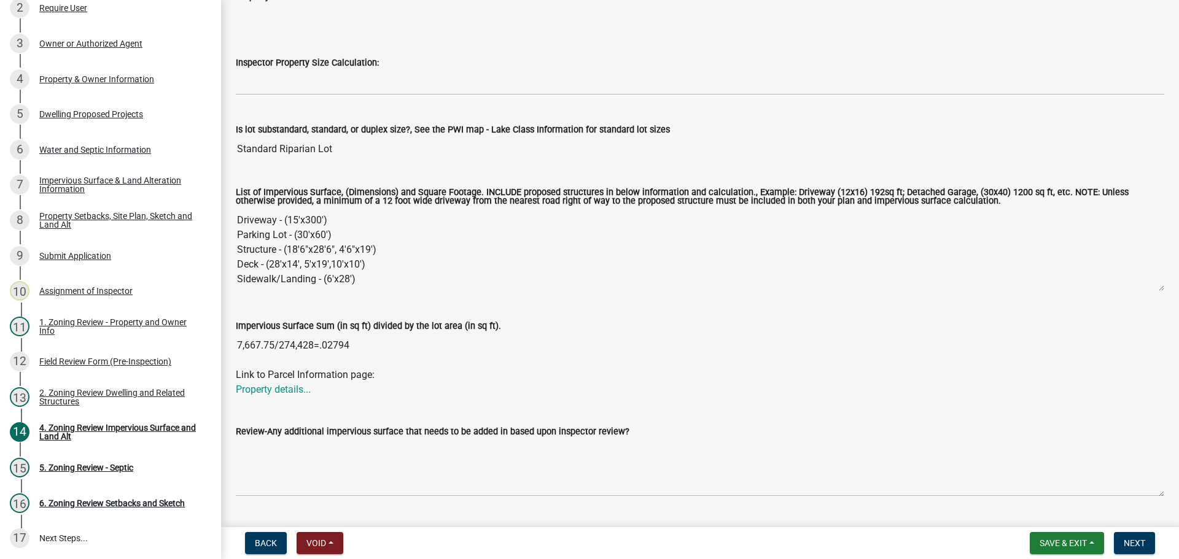
scroll to position [0, 0]
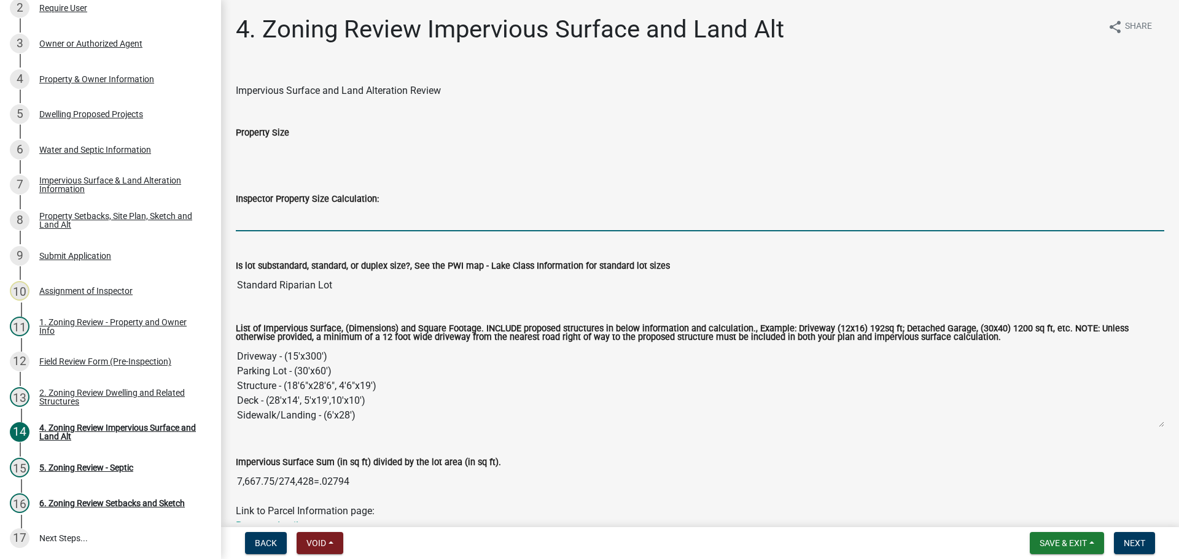
click at [286, 217] on input "Inspector Property Size Calculation:" at bounding box center [700, 218] width 928 height 25
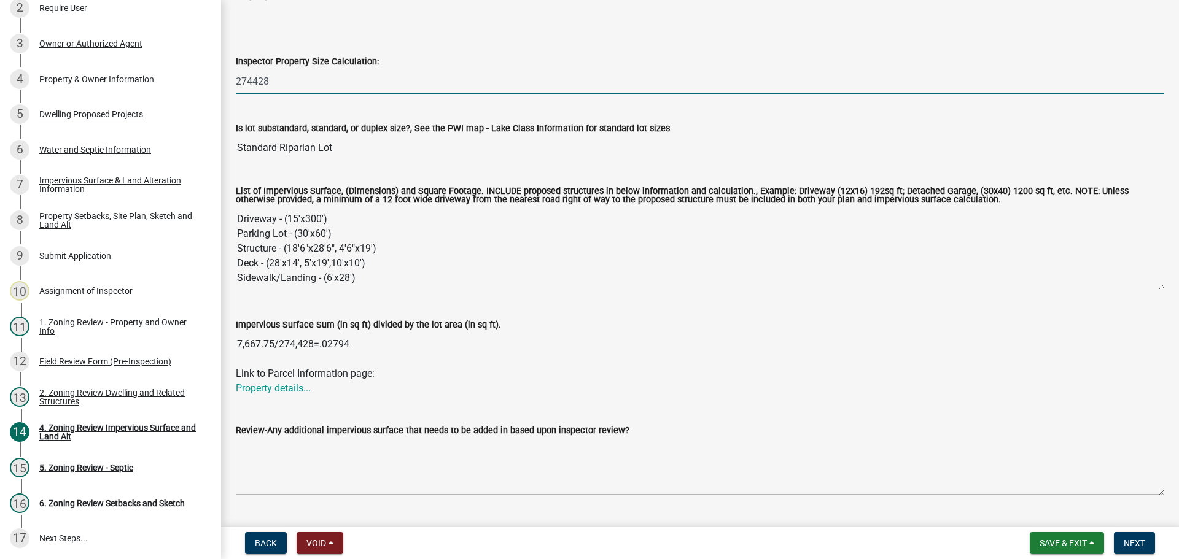
scroll to position [307, 0]
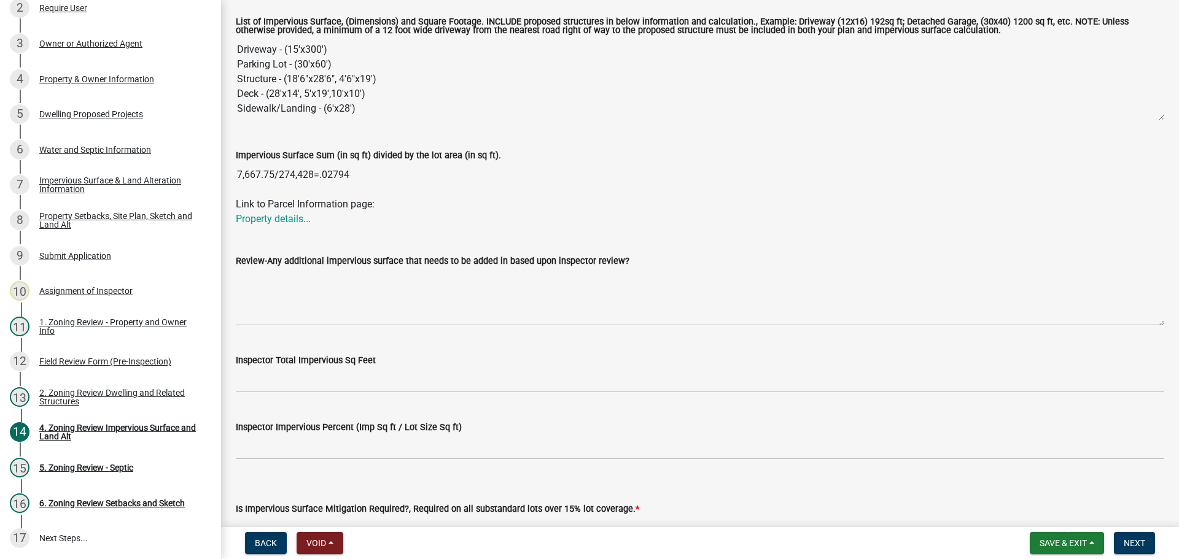
type input "274428"
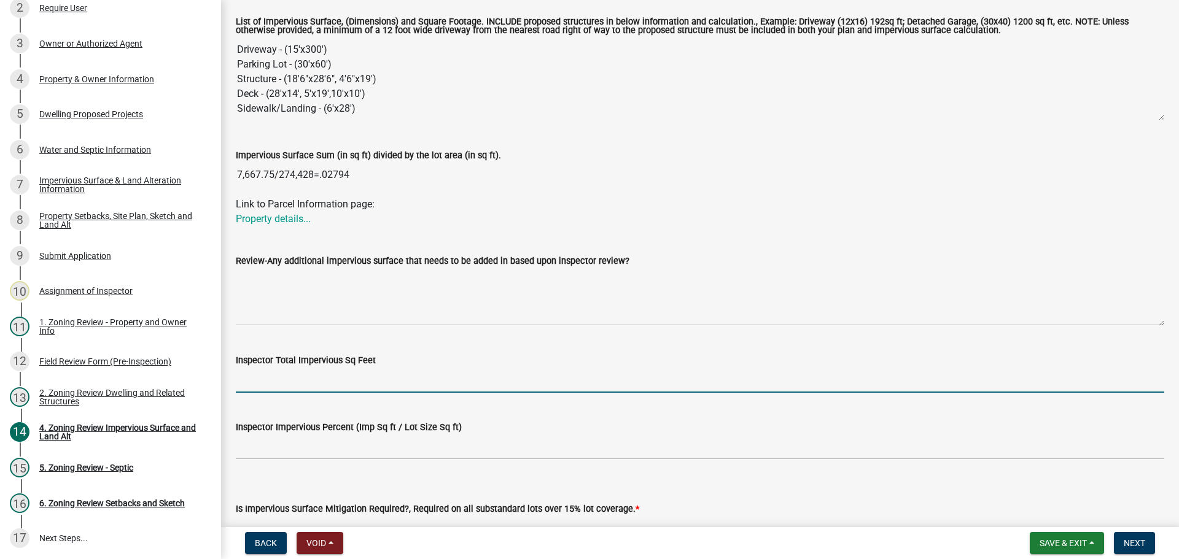
click at [305, 389] on input "Inspector Total Impervious Sq Feet" at bounding box center [700, 380] width 928 height 25
type input "7668"
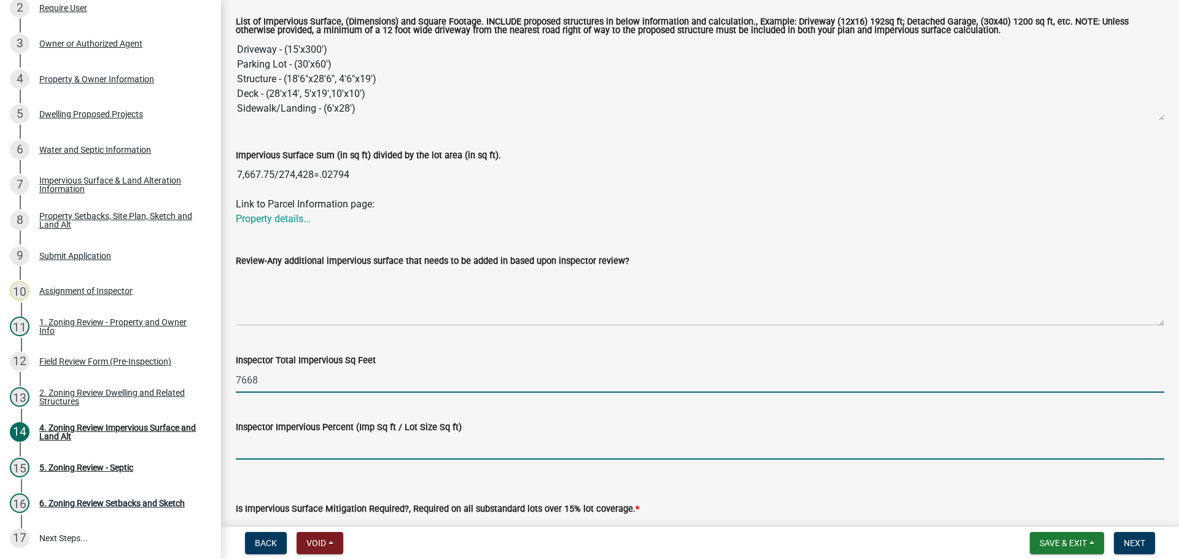
click at [296, 453] on input "Inspector Impervious Percent (Imp Sq ft / Lot Size Sq ft)" at bounding box center [700, 447] width 928 height 25
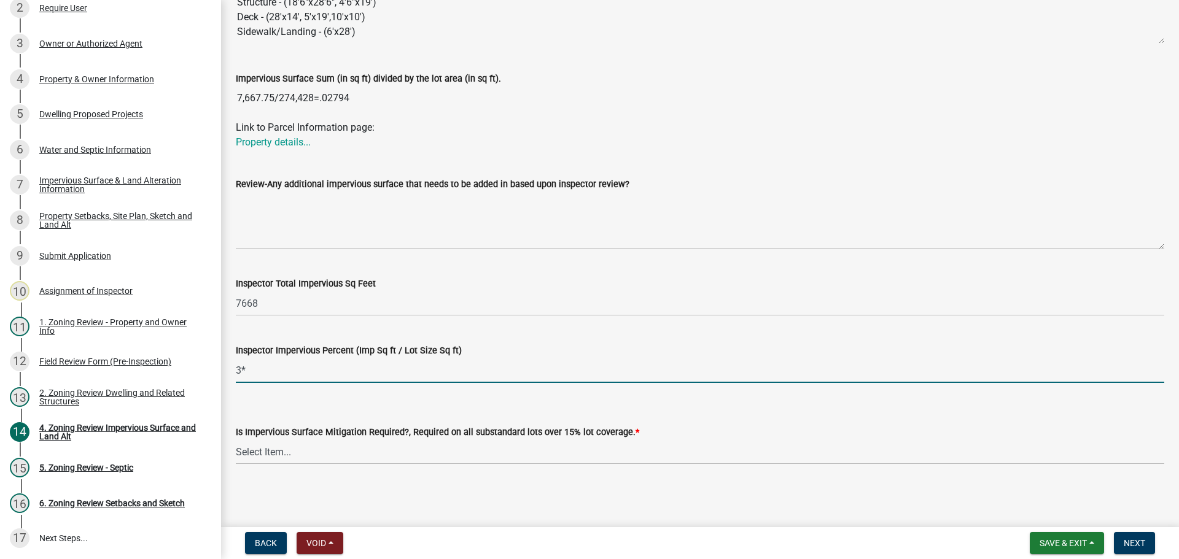
scroll to position [386, 0]
type input "3%"
click at [448, 442] on select "Select Item... Yes- Over 15% substandard lot coverage No N/A" at bounding box center [700, 450] width 928 height 25
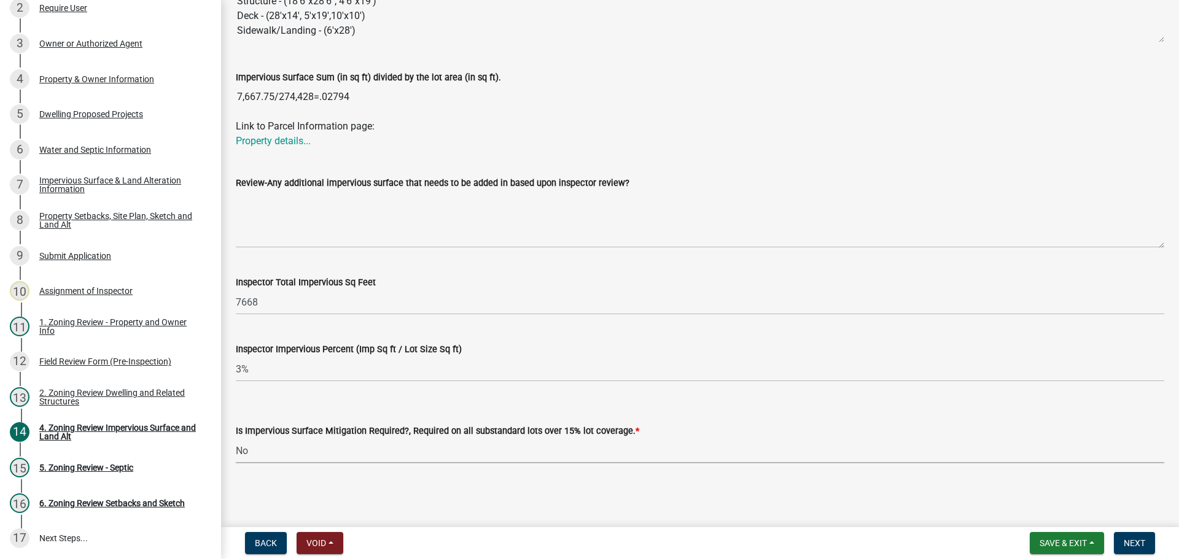
click at [236, 438] on select "Select Item... Yes- Over 15% substandard lot coverage No N/A" at bounding box center [700, 450] width 928 height 25
select select "e01e6f83-540c-4684-94c6-de0fe38ded07"
click at [1132, 539] on span "Next" at bounding box center [1134, 544] width 21 height 10
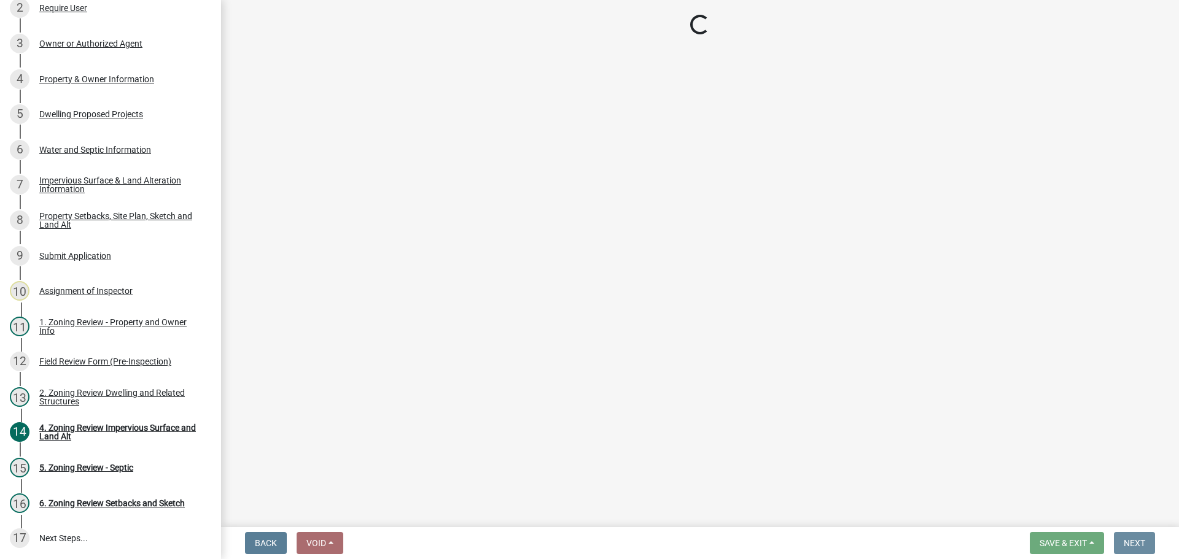
scroll to position [0, 0]
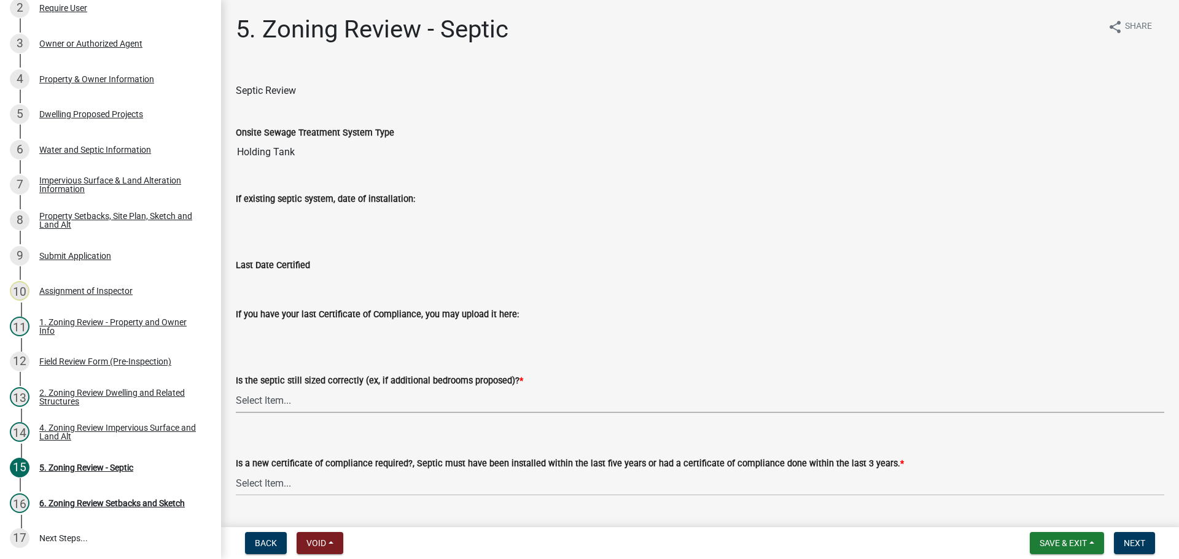
click at [433, 391] on select "Select Item... Yes No N/A" at bounding box center [700, 400] width 928 height 25
click at [236, 388] on select "Select Item... Yes No N/A" at bounding box center [700, 400] width 928 height 25
click at [339, 485] on select "Select Item... Yes No" at bounding box center [700, 483] width 928 height 25
click at [348, 390] on select "Select Item... Yes No N/A" at bounding box center [700, 400] width 928 height 25
click at [236, 388] on select "Select Item... Yes No N/A" at bounding box center [700, 400] width 928 height 25
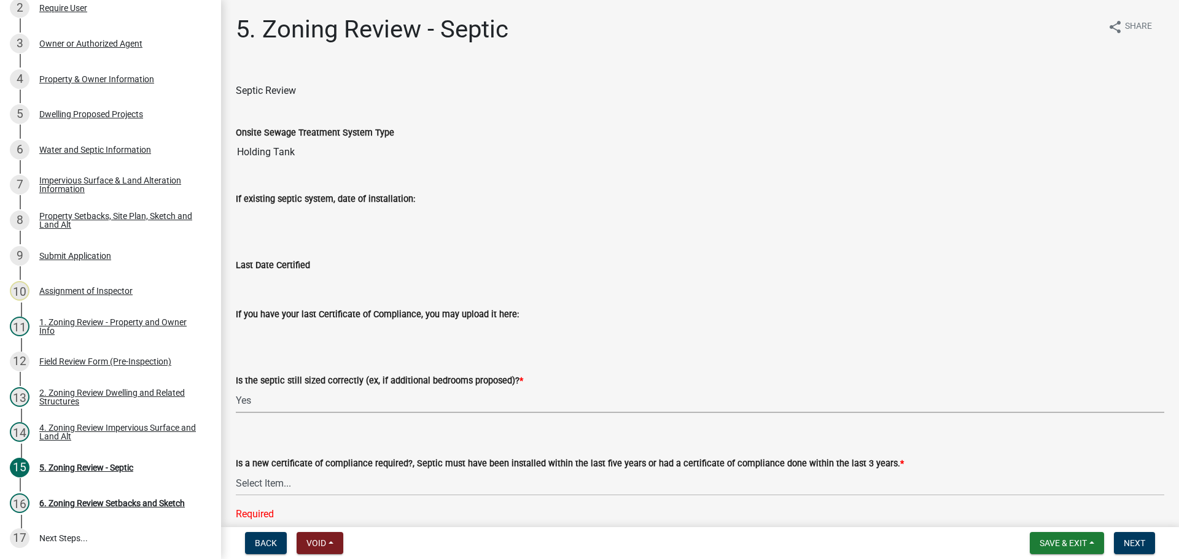
select select "b57b8896-1cf2-4a3f-b657-168f49e5b2e0"
click at [330, 482] on select "Select Item... Yes No" at bounding box center [700, 483] width 928 height 25
click at [236, 471] on select "Select Item... Yes No" at bounding box center [700, 483] width 928 height 25
select select "2fd537d7-74b1-4ff9-a84c-837cf5598f43"
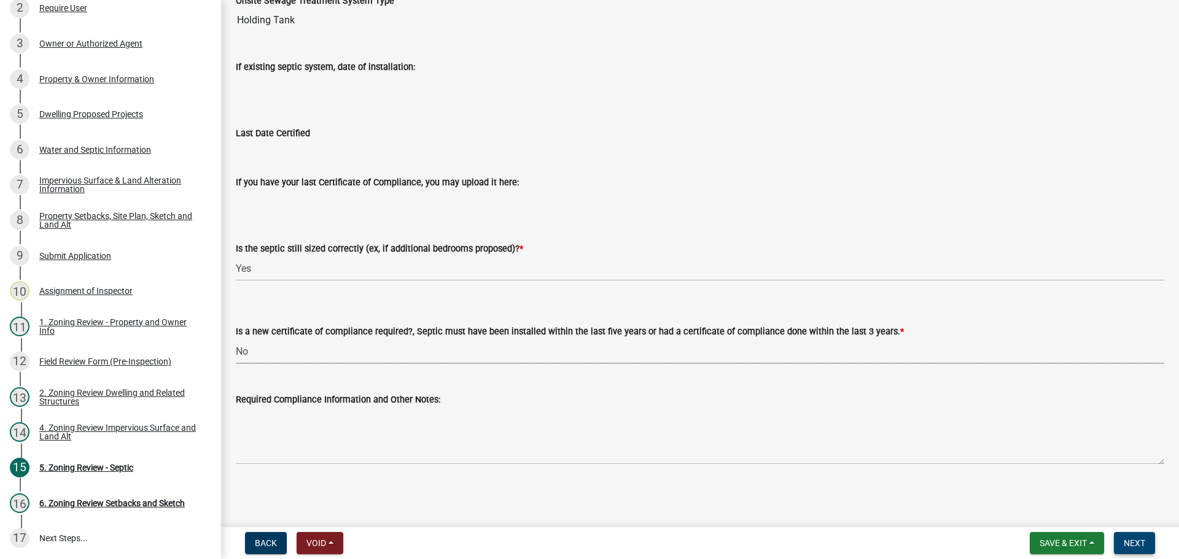
click at [1127, 539] on span "Next" at bounding box center [1134, 544] width 21 height 10
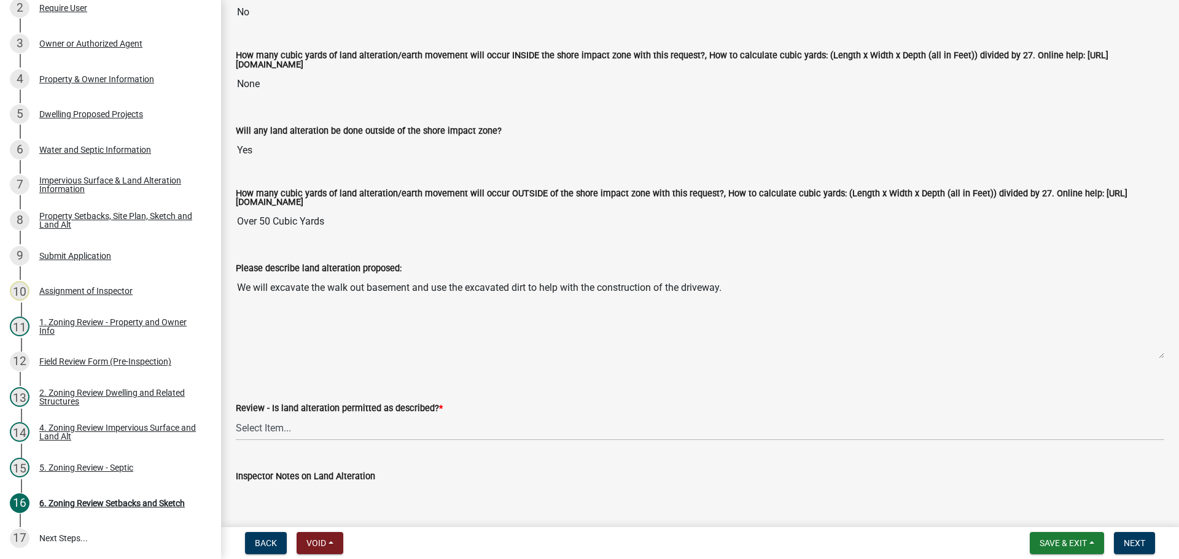
scroll to position [307, 0]
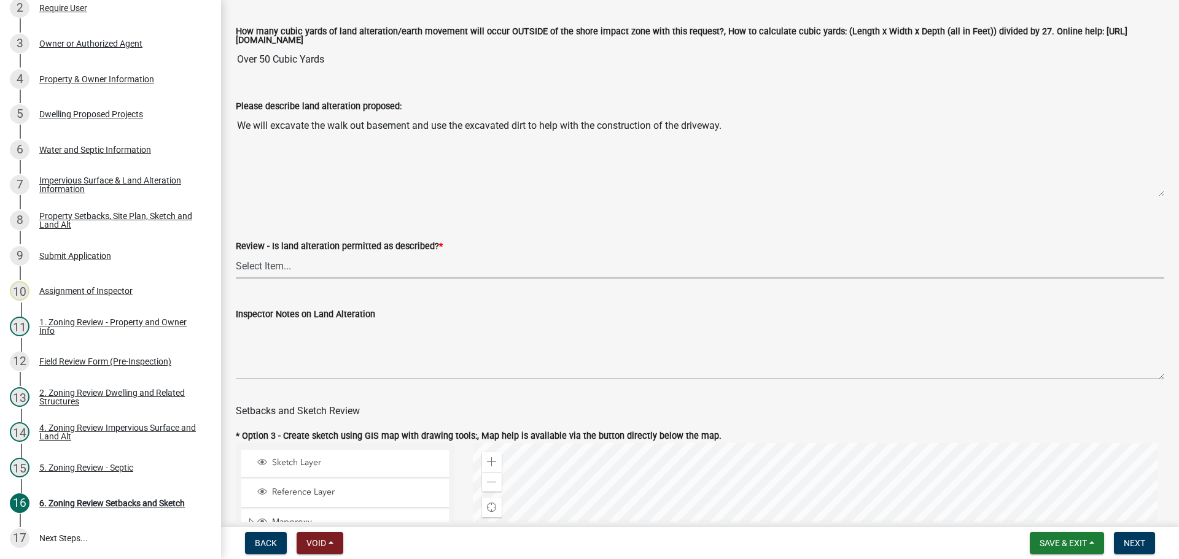
click at [290, 267] on select "Select Item... Yes No N/A" at bounding box center [700, 266] width 928 height 25
click at [236, 255] on select "Select Item... Yes No N/A" at bounding box center [700, 266] width 928 height 25
select select "cada6796-d529-4ebb-b6d4-faca8dd705c9"
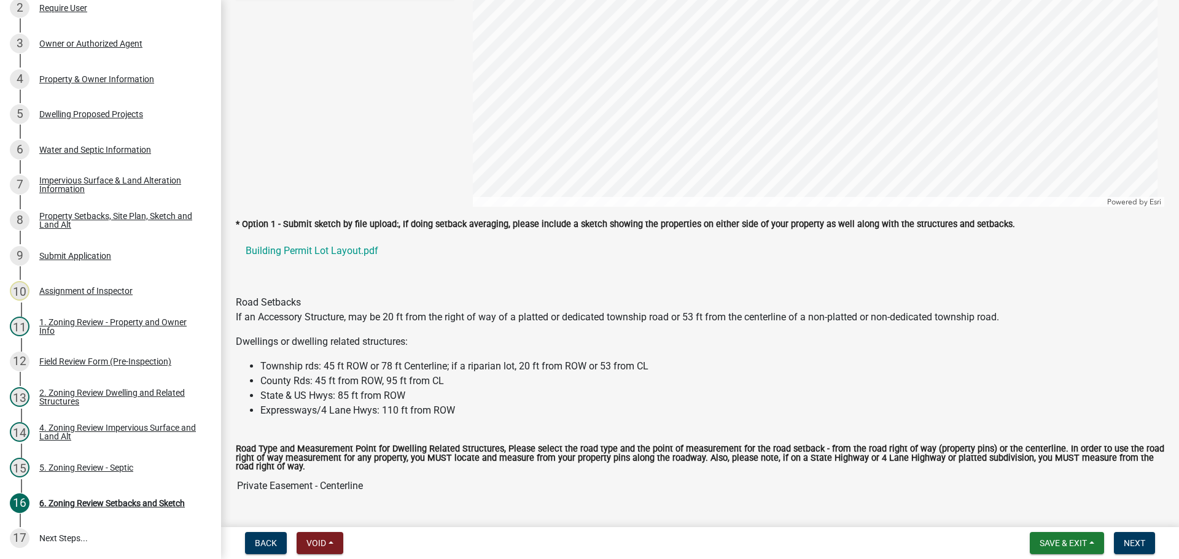
scroll to position [860, 0]
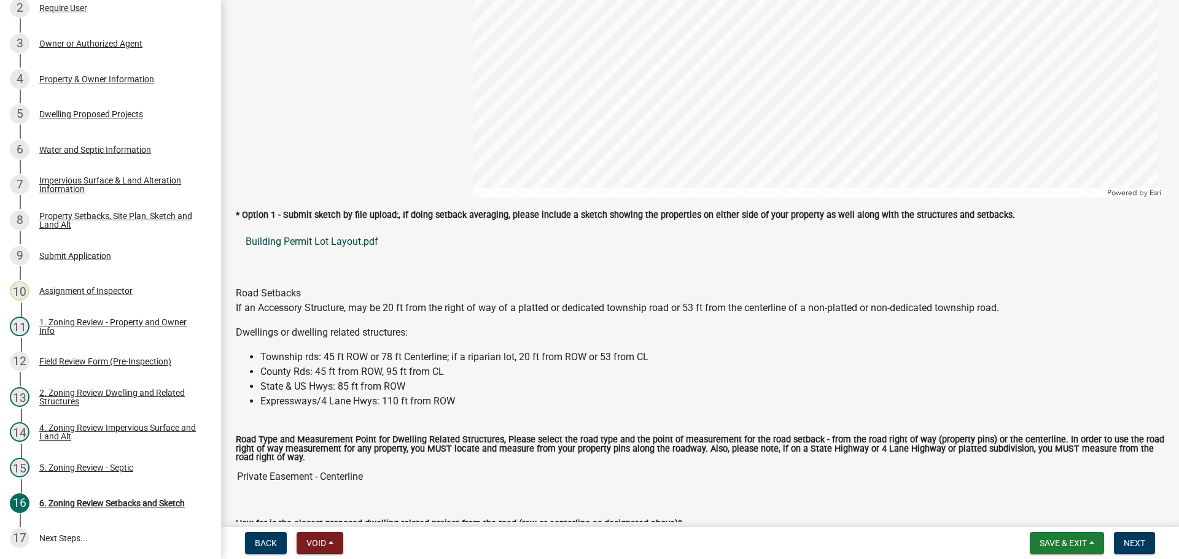
click at [313, 241] on link "Building Permit Lot Layout.pdf" at bounding box center [700, 241] width 928 height 29
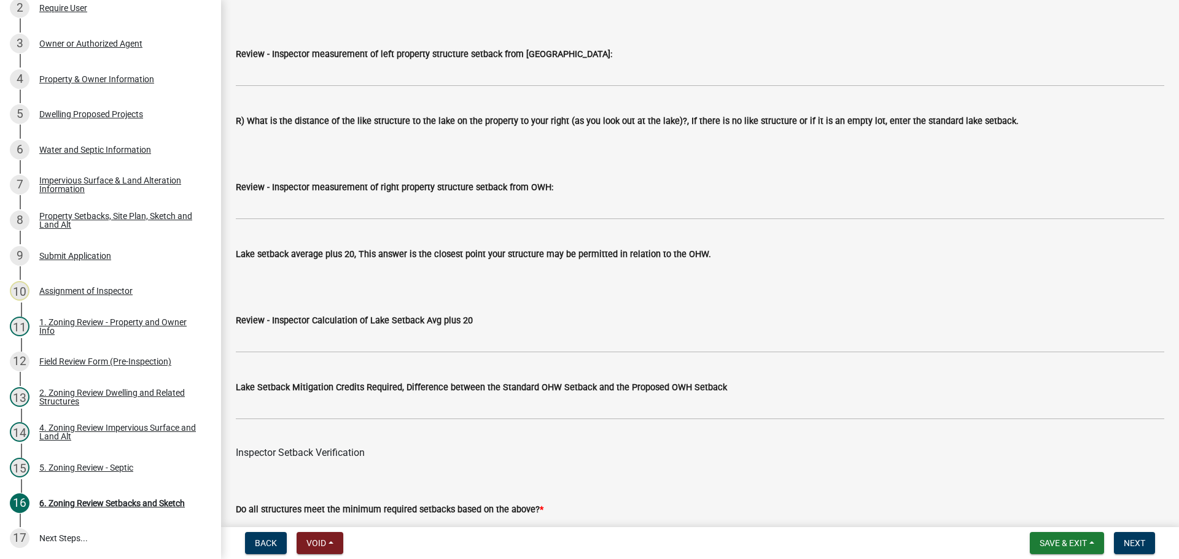
scroll to position [3746, 0]
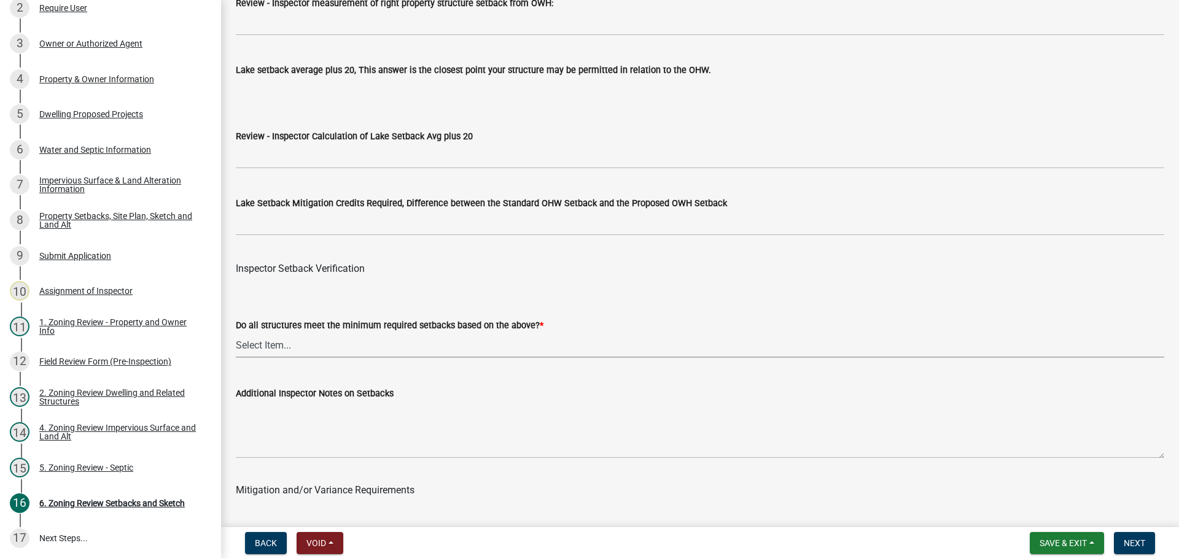
click at [359, 348] on select "Select Item... Yes No" at bounding box center [700, 345] width 928 height 25
click at [236, 335] on select "Select Item... Yes No" at bounding box center [700, 345] width 928 height 25
select select "1355ee8a-8cf1-4796-8594-a9df27e9dfb0"
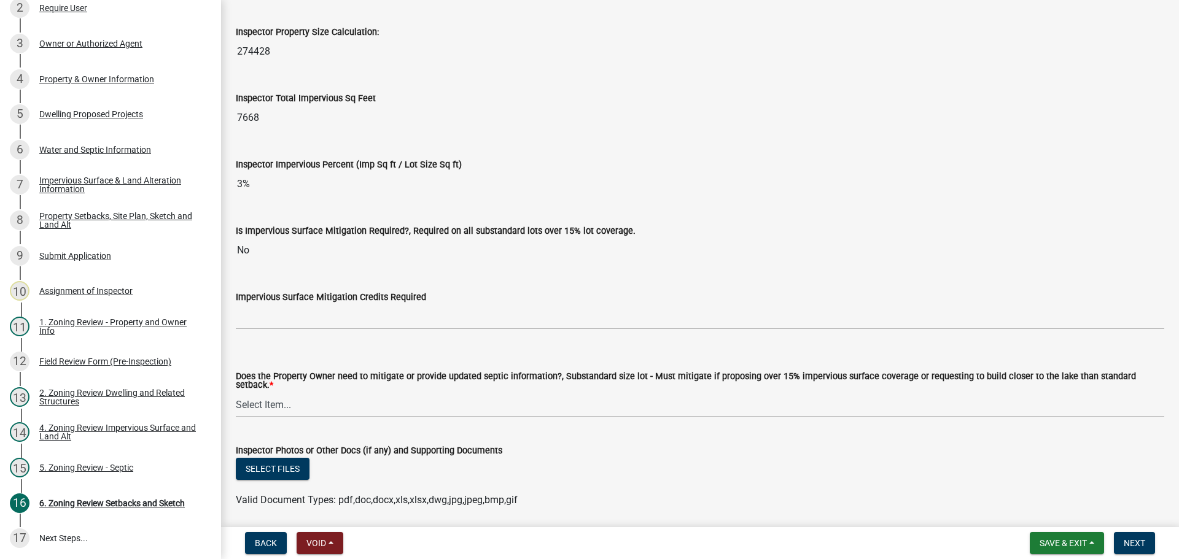
scroll to position [4421, 0]
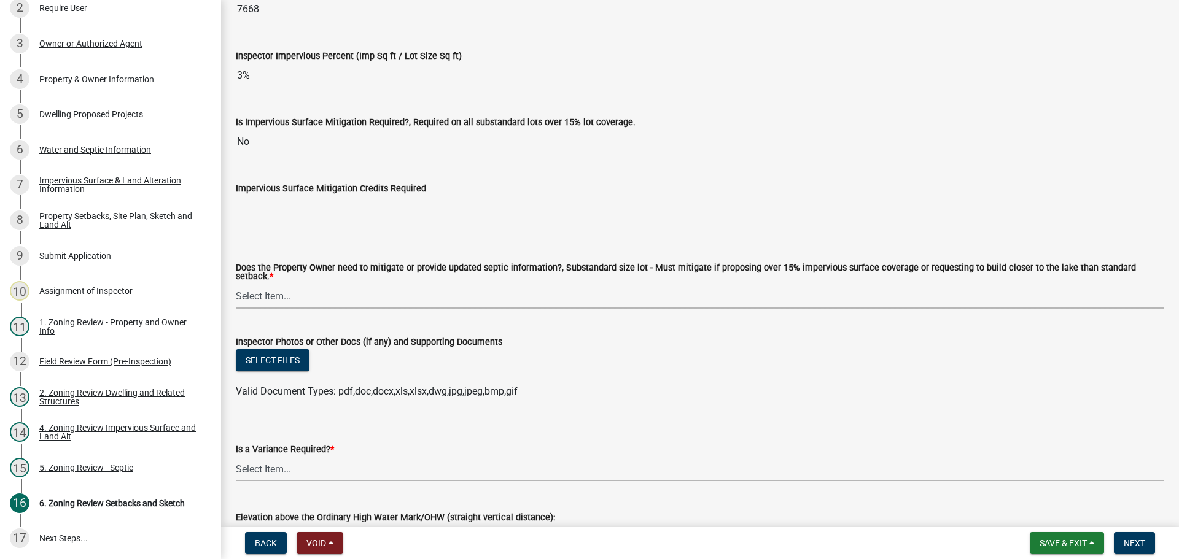
click at [300, 291] on select "Select Item... No Mitigation or additional Septic Information is required Septi…" at bounding box center [700, 296] width 928 height 25
click at [236, 284] on select "Select Item... No Mitigation or additional Septic Information is required Septi…" at bounding box center [700, 296] width 928 height 25
select select "90ee664a-1dc2-440e-be2c-90a87c157e77"
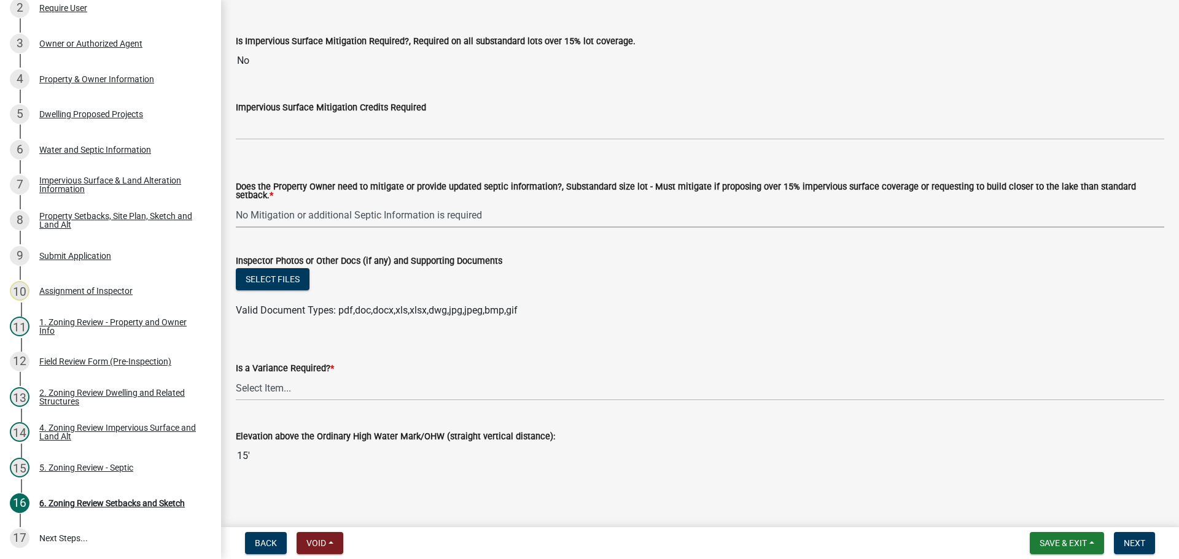
scroll to position [4504, 0]
click at [298, 379] on select "Select Item... Yes No" at bounding box center [700, 387] width 928 height 25
click at [236, 375] on select "Select Item... Yes No" at bounding box center [700, 387] width 928 height 25
select select "f2187563-aefa-492e-adce-9c256a51e9d2"
click at [1127, 539] on span "Next" at bounding box center [1134, 544] width 21 height 10
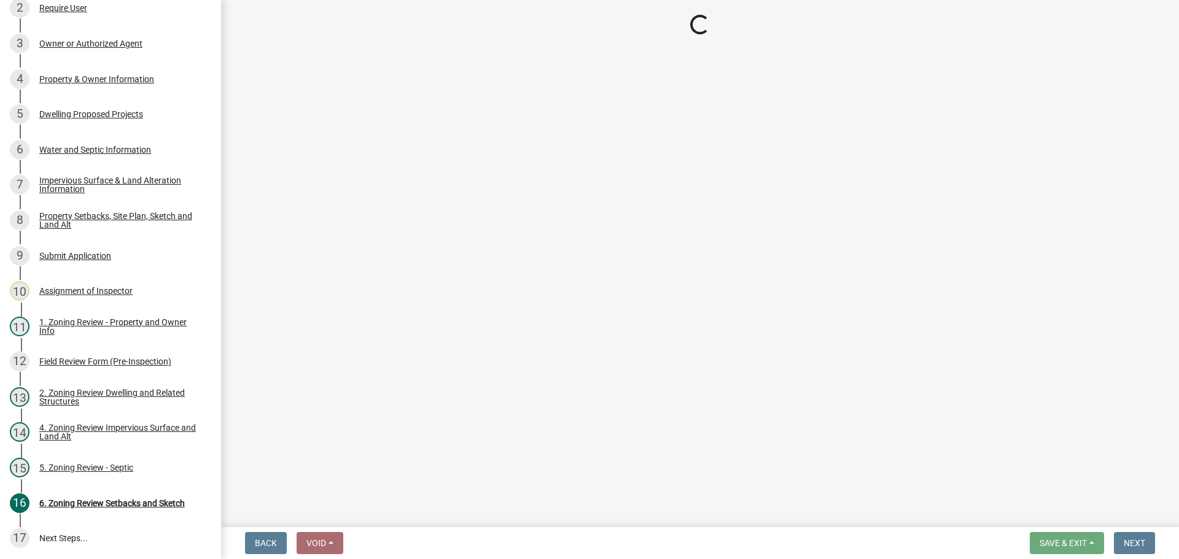
scroll to position [220, 0]
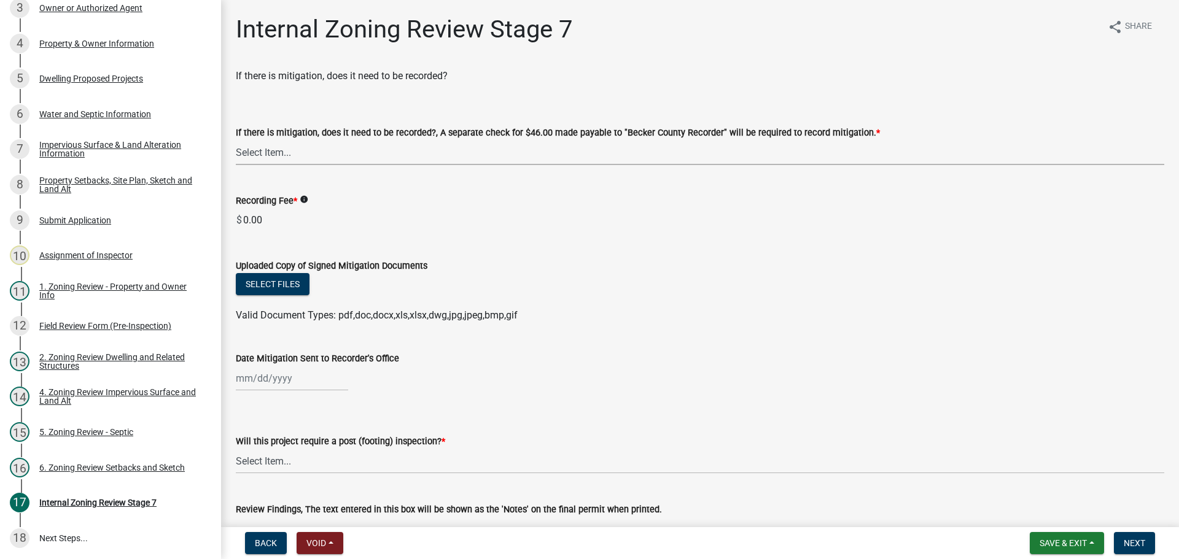
click at [469, 150] on select "Select Item... Yes No N/A" at bounding box center [700, 152] width 928 height 25
click at [236, 140] on select "Select Item... Yes No N/A" at bounding box center [700, 152] width 928 height 25
select select "e59fcb53-d9ed-466f-8c3e-33bb35216820"
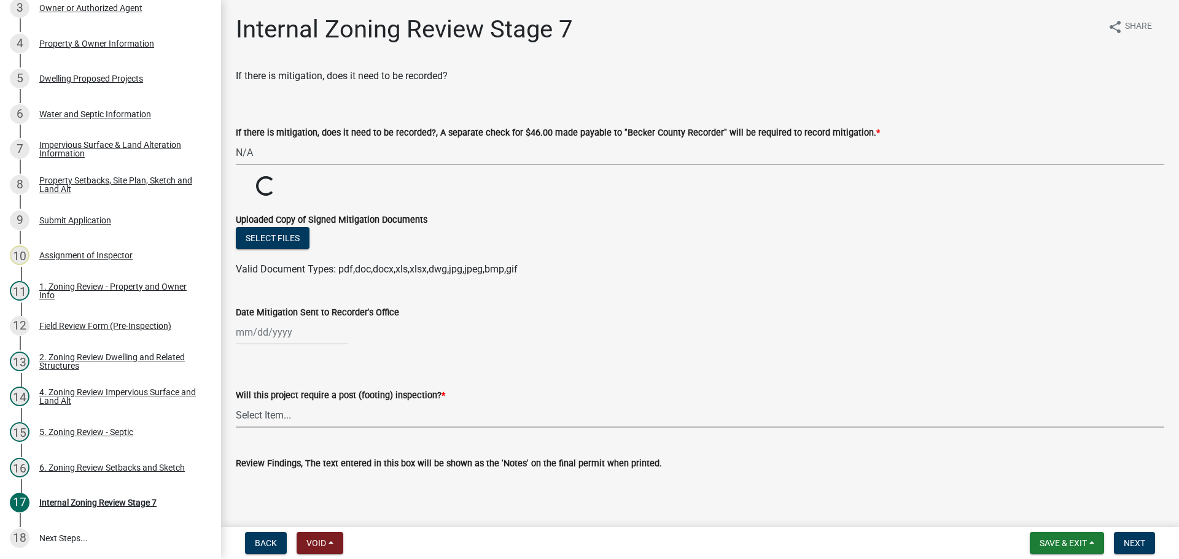
click at [351, 415] on select "Select Item... No Yes" at bounding box center [700, 415] width 928 height 25
click at [236, 403] on select "Select Item... No Yes" at bounding box center [700, 415] width 928 height 25
select select "74b00539-a6f1-4ef6-a890-a22a5fa5fedf"
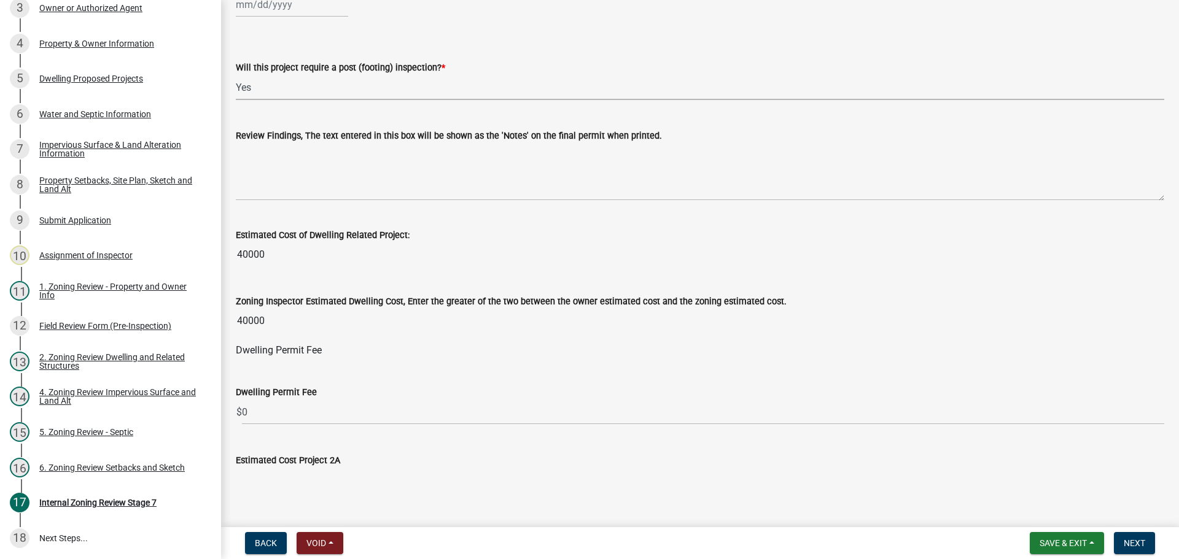
scroll to position [430, 0]
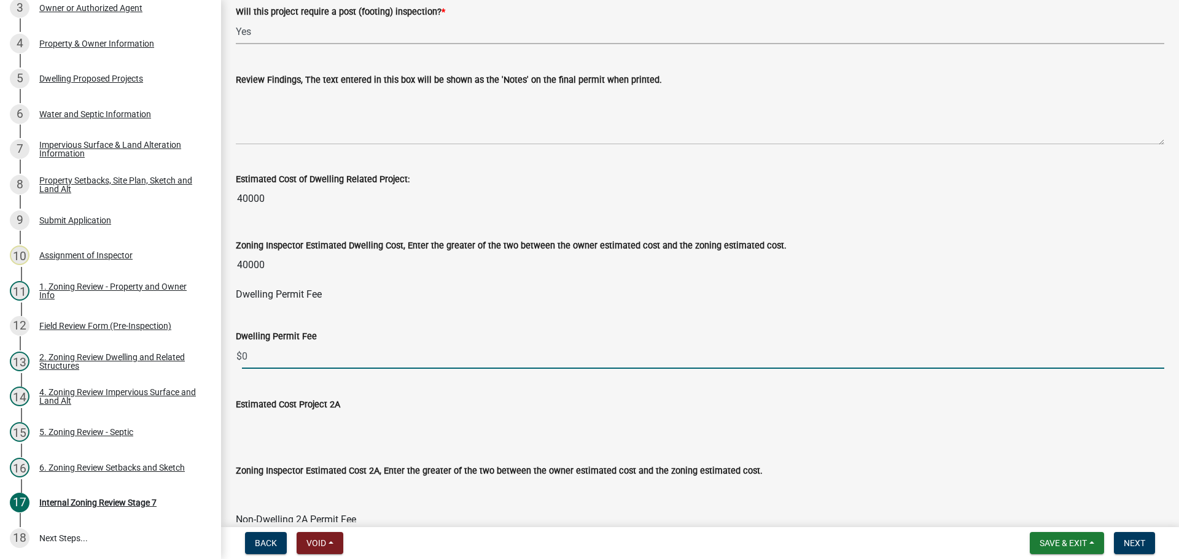
click at [305, 358] on input "0" at bounding box center [703, 356] width 922 height 25
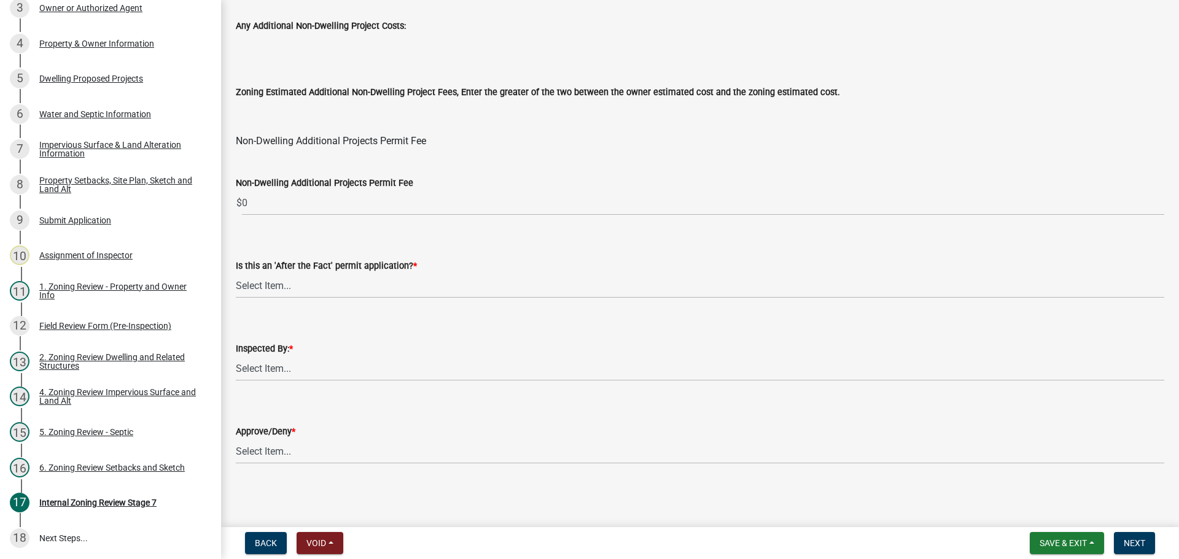
scroll to position [1485, 0]
type input "180"
click at [300, 268] on label "Is this an 'After the Fact' permit application? *" at bounding box center [326, 266] width 181 height 9
click at [300, 273] on select "Select Item... No Yes" at bounding box center [700, 285] width 928 height 25
click at [298, 281] on select "Select Item... No Yes" at bounding box center [700, 285] width 928 height 25
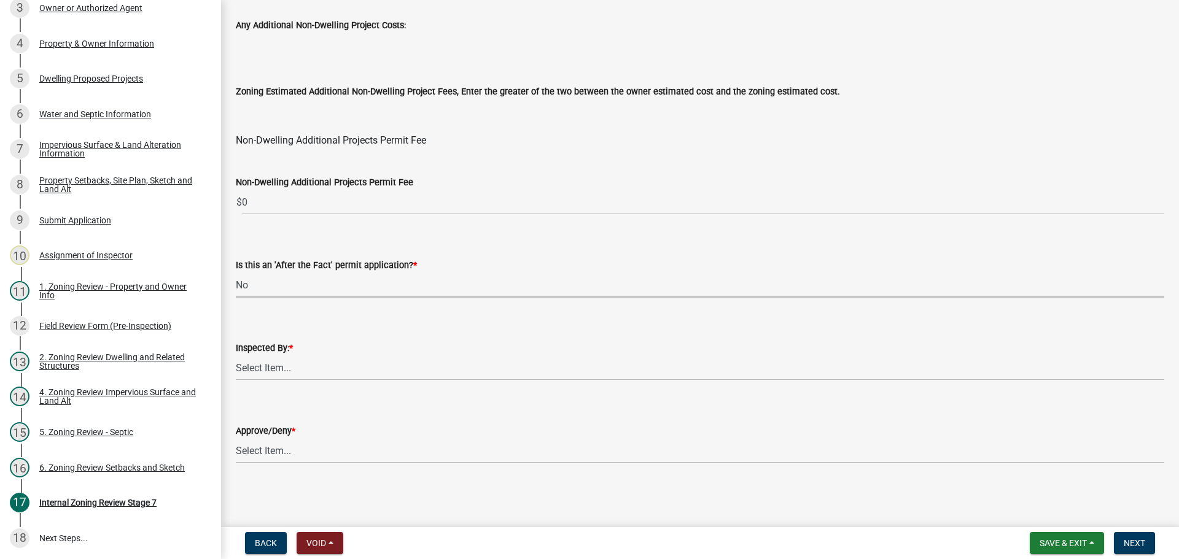
click at [236, 273] on select "Select Item... No Yes" at bounding box center [700, 285] width 928 height 25
select select "bbe3a6c5-1893-4527-8578-ada07a3b8ea5"
click at [302, 366] on select "Select Item... [PERSON_NAME] [PERSON_NAME] [PERSON_NAME] [PERSON_NAME] [PERSON_…" at bounding box center [700, 368] width 928 height 25
click at [236, 356] on select "Select Item... [PERSON_NAME] [PERSON_NAME] [PERSON_NAME] [PERSON_NAME] [PERSON_…" at bounding box center [700, 368] width 928 height 25
select select "c0b6e50c-983d-48c1-a910-e8bd43c13b77"
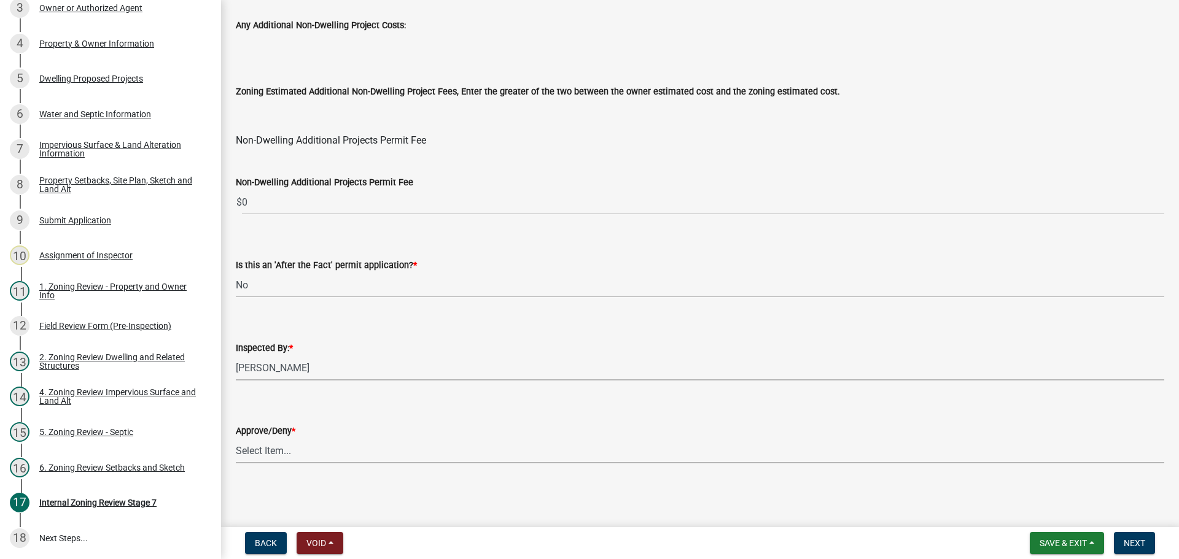
click at [292, 453] on select "Select Item... Approve Deny" at bounding box center [700, 450] width 928 height 25
click at [236, 438] on select "Select Item... Approve Deny" at bounding box center [700, 450] width 928 height 25
select select "97c9e5a4-d35f-4903-ad68-b764687ac9e9"
click at [1132, 539] on span "Next" at bounding box center [1134, 544] width 21 height 10
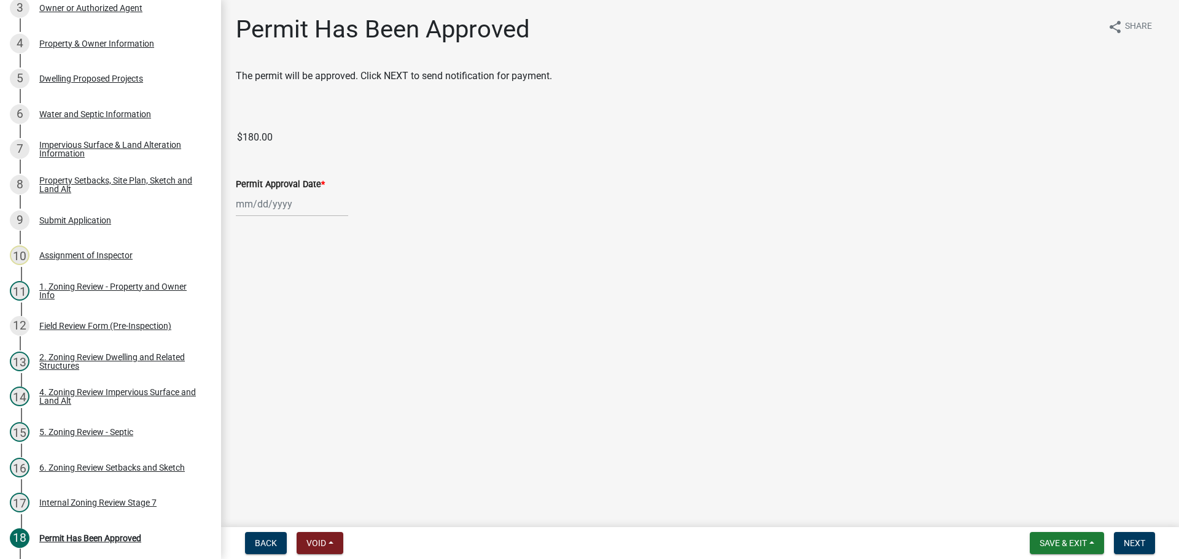
scroll to position [361, 0]
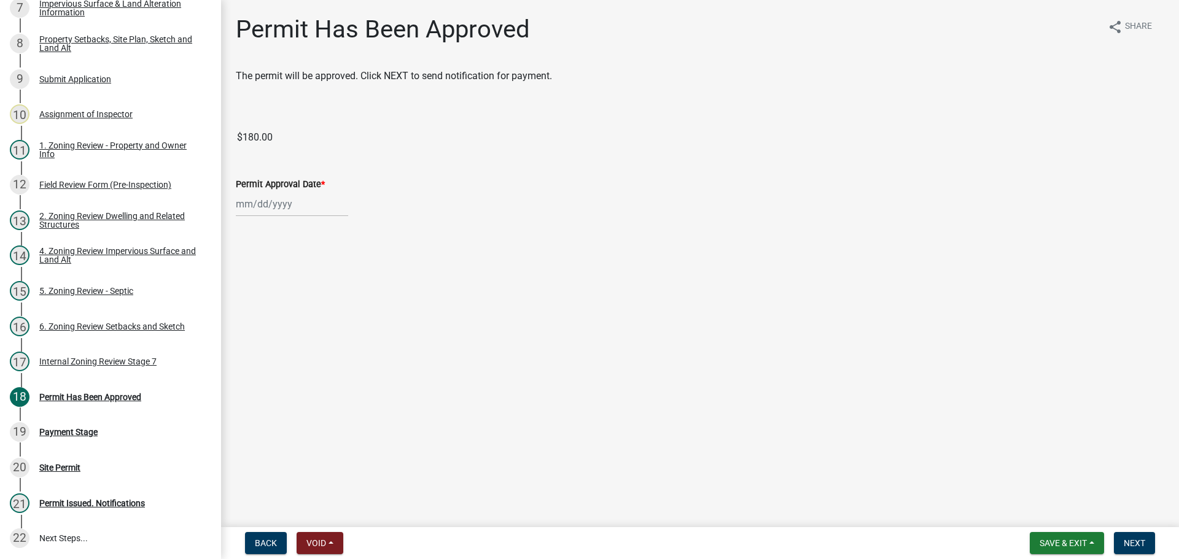
click at [260, 206] on div at bounding box center [292, 204] width 112 height 25
select select "10"
select select "2025"
click at [287, 294] on div "8" at bounding box center [288, 289] width 20 height 20
type input "[DATE]"
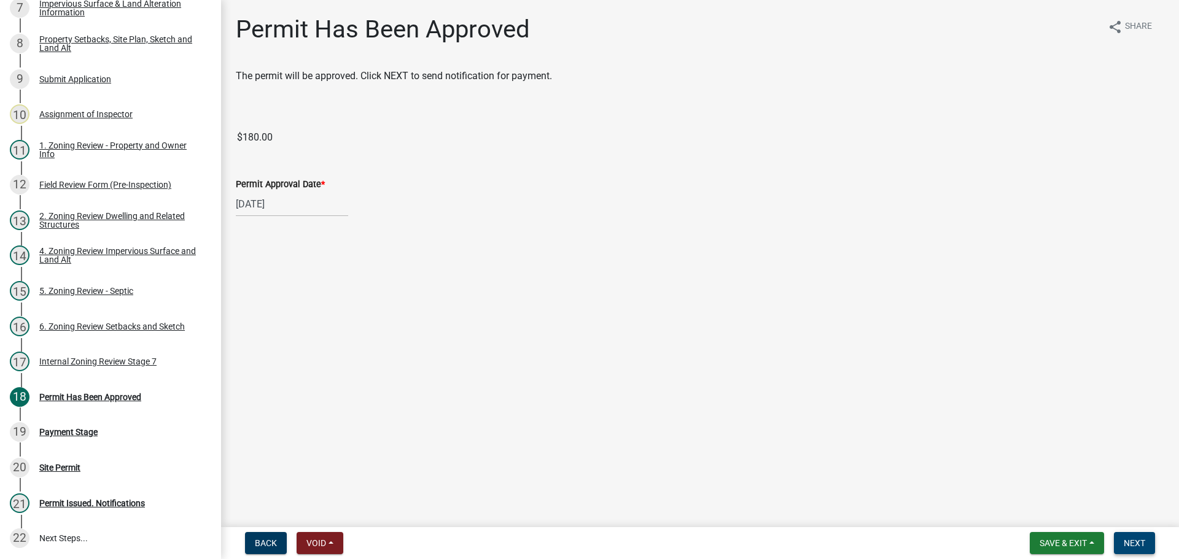
click at [1132, 548] on span "Next" at bounding box center [1134, 544] width 21 height 10
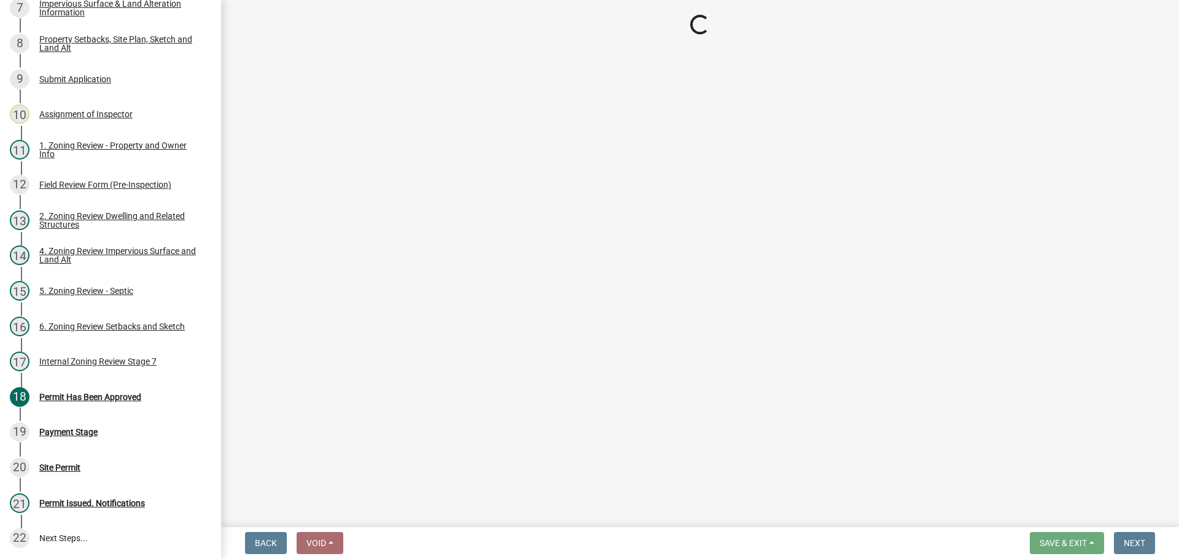
select select "3: 3"
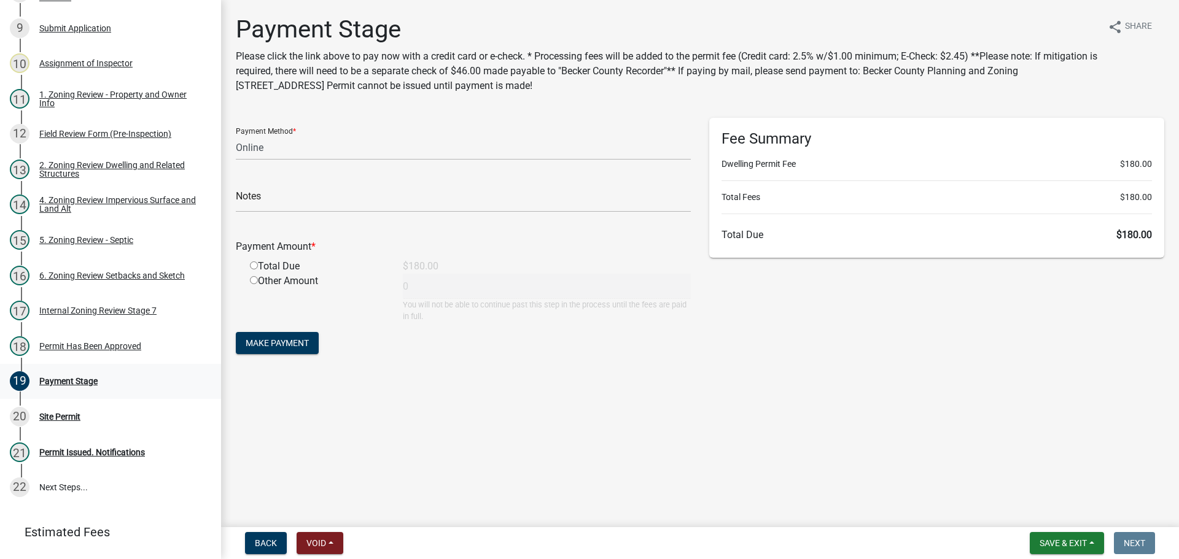
scroll to position [472, 0]
